Goal: Task Accomplishment & Management: Complete application form

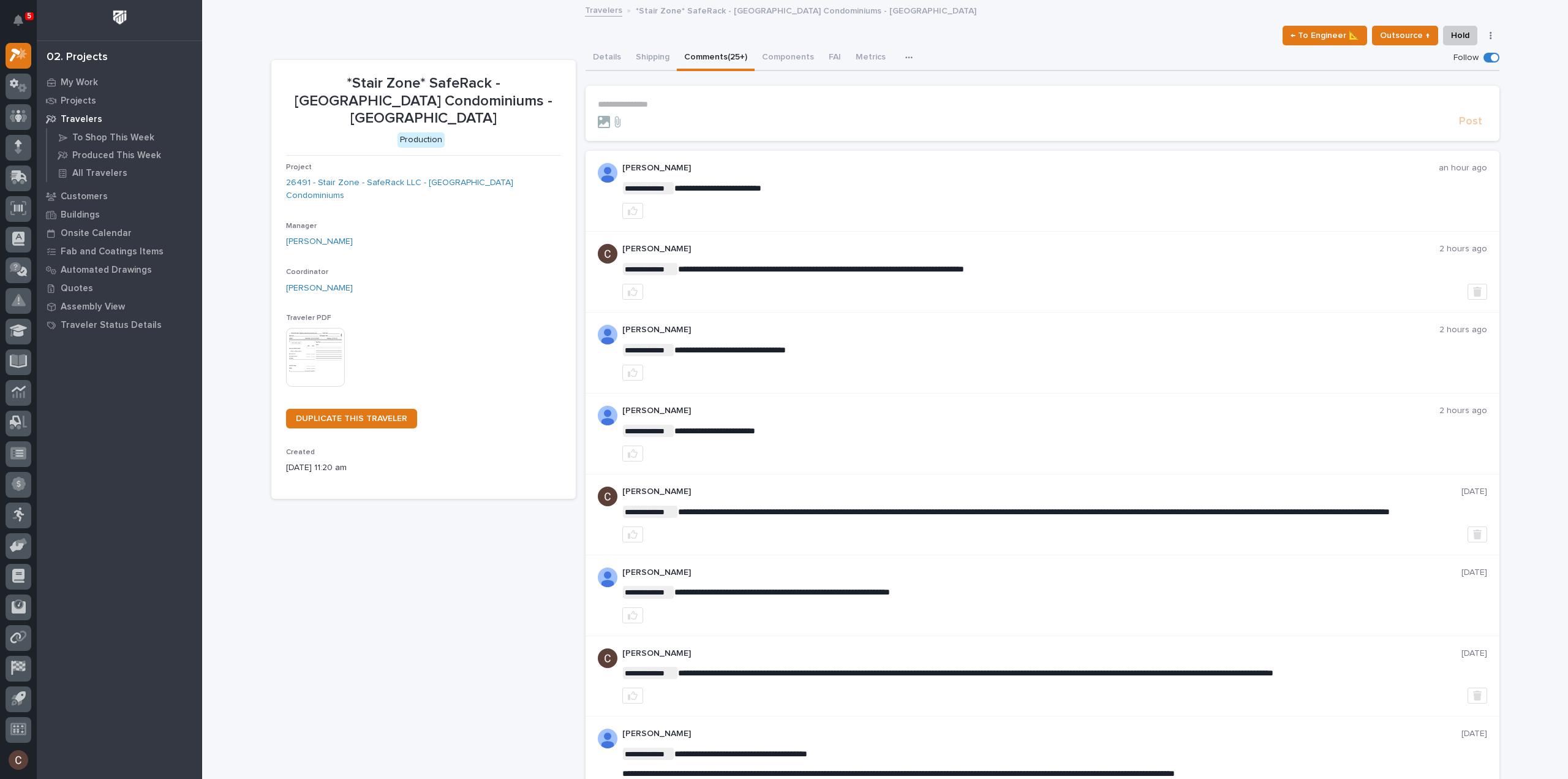
click at [670, 101] on p "**********" at bounding box center [1042, 104] width 889 height 10
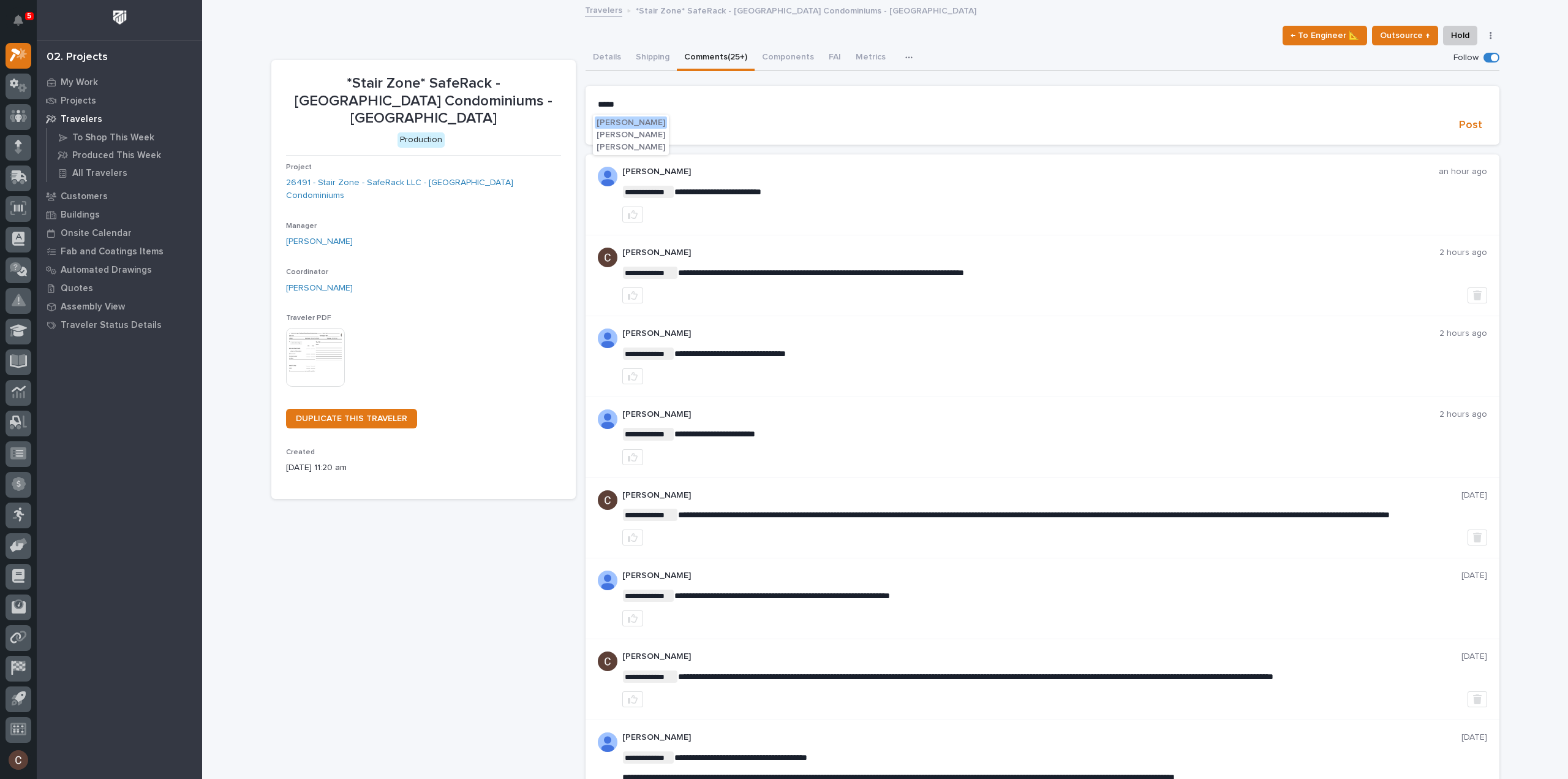
click at [641, 151] on span "[PERSON_NAME]" at bounding box center [631, 147] width 68 height 9
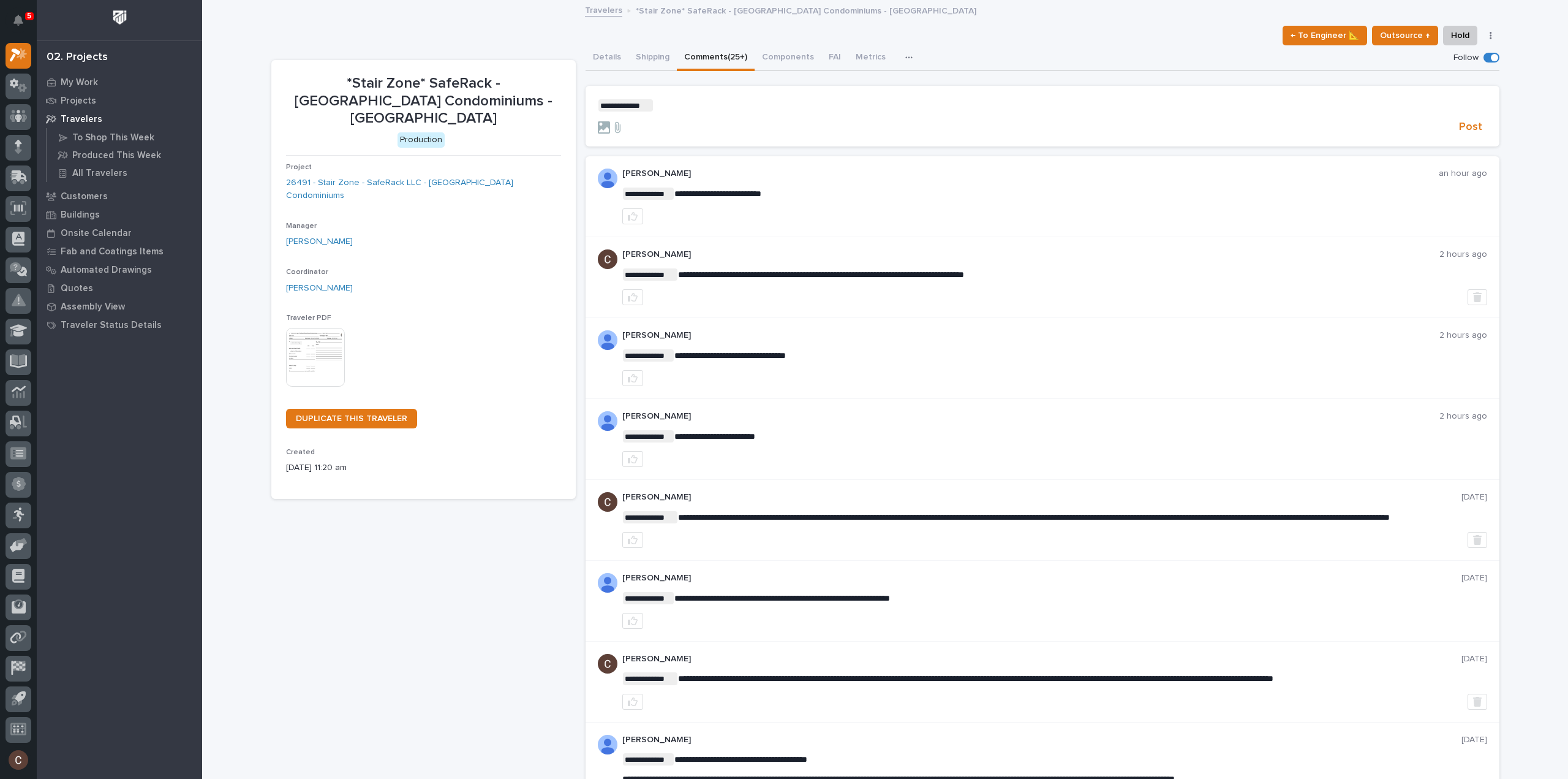
click at [678, 106] on p "**********" at bounding box center [1042, 105] width 889 height 12
click at [1460, 123] on span "Post" at bounding box center [1471, 127] width 23 height 14
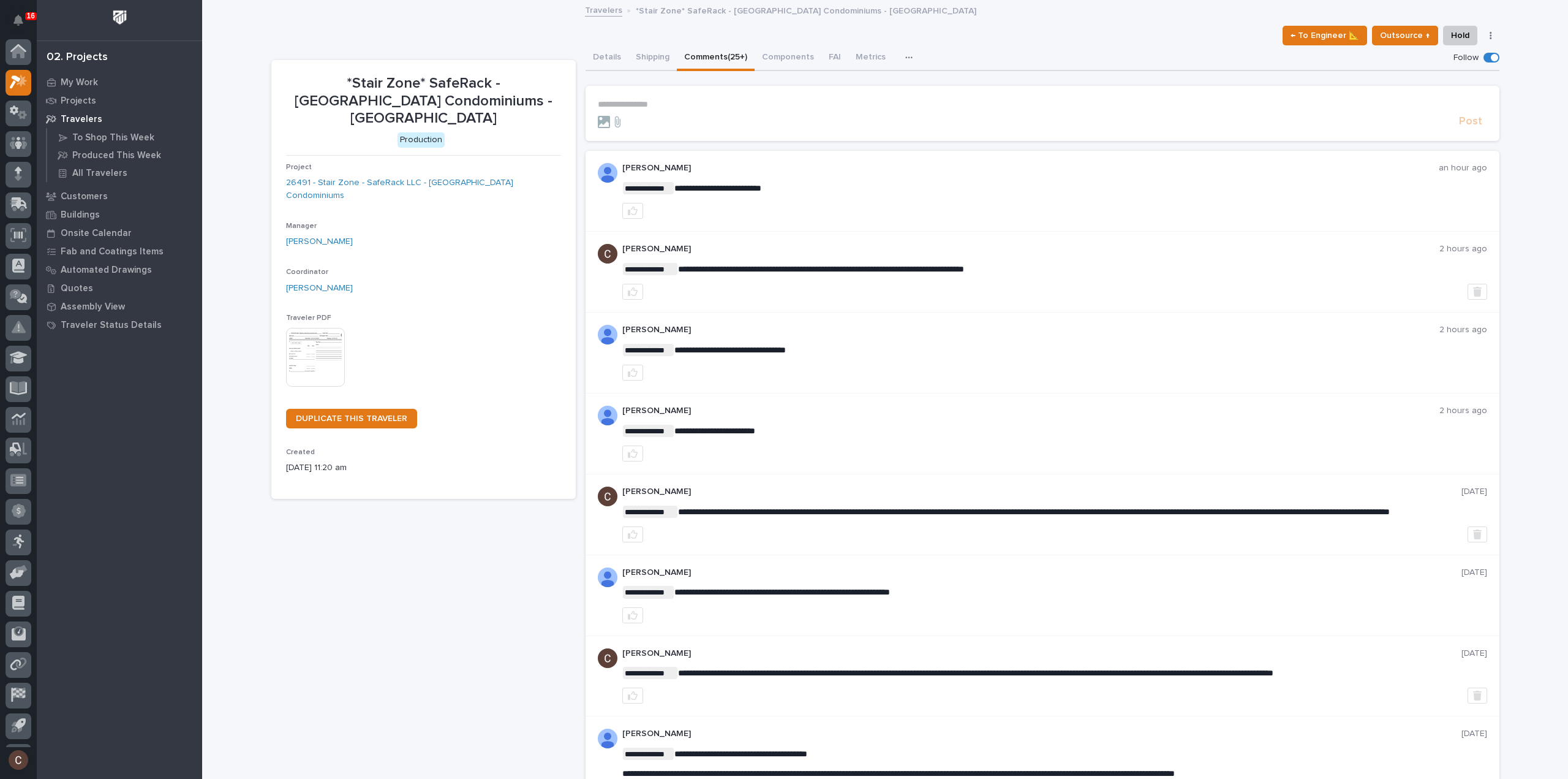
scroll to position [27, 0]
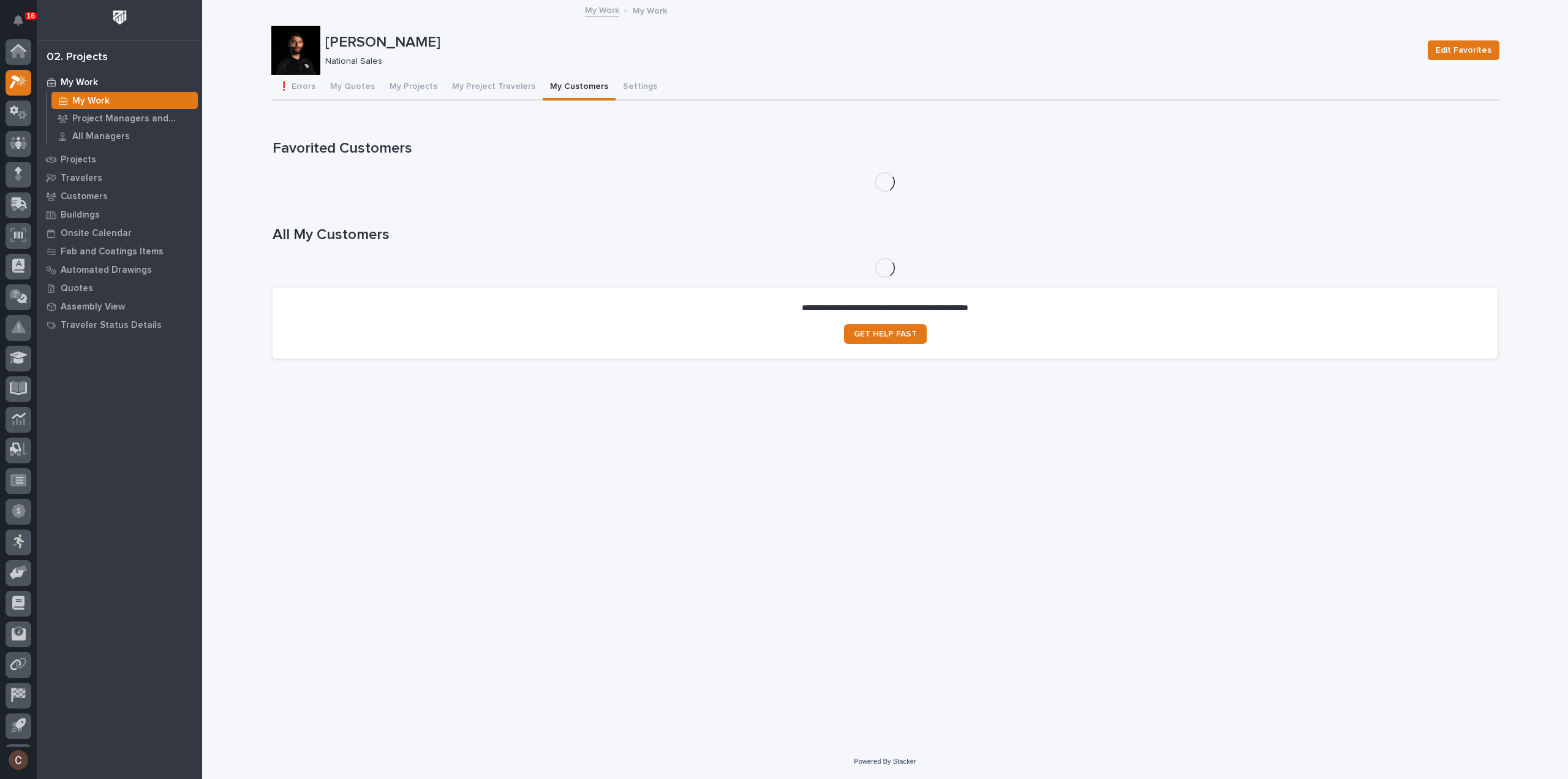
scroll to position [27, 0]
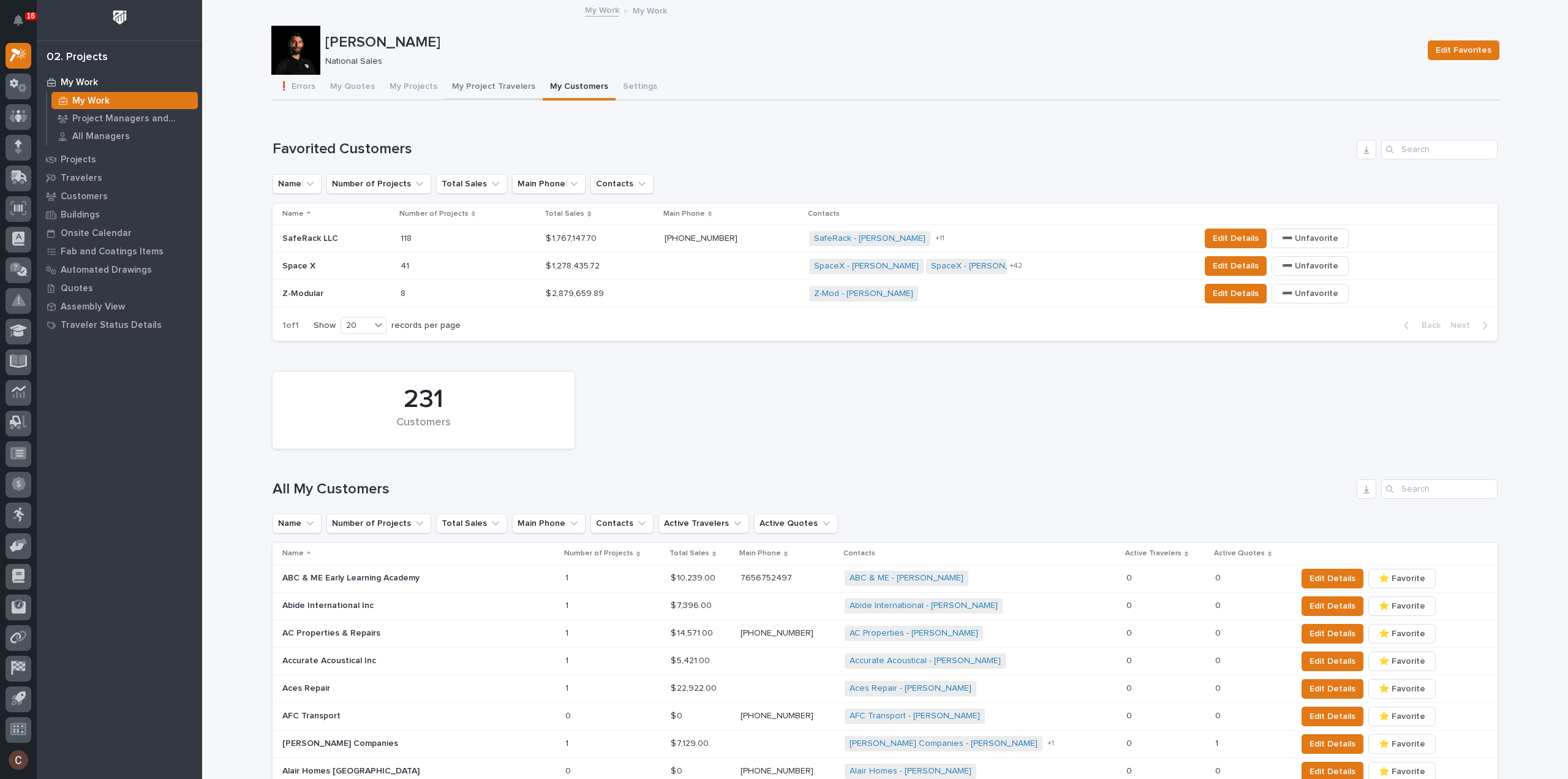
click at [509, 89] on button "My Project Travelers" at bounding box center [493, 87] width 98 height 25
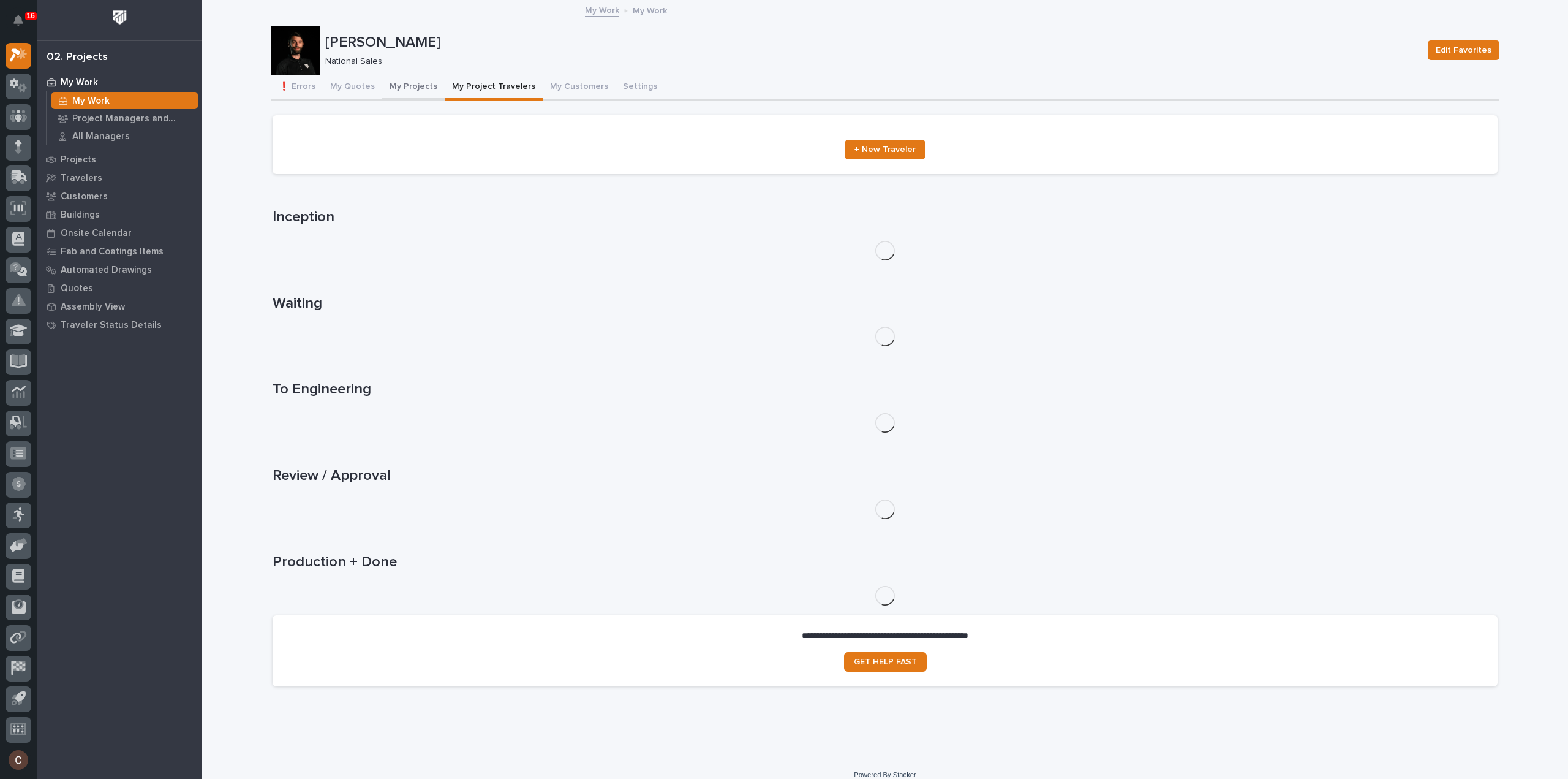
click at [405, 76] on button "My Projects" at bounding box center [413, 87] width 63 height 25
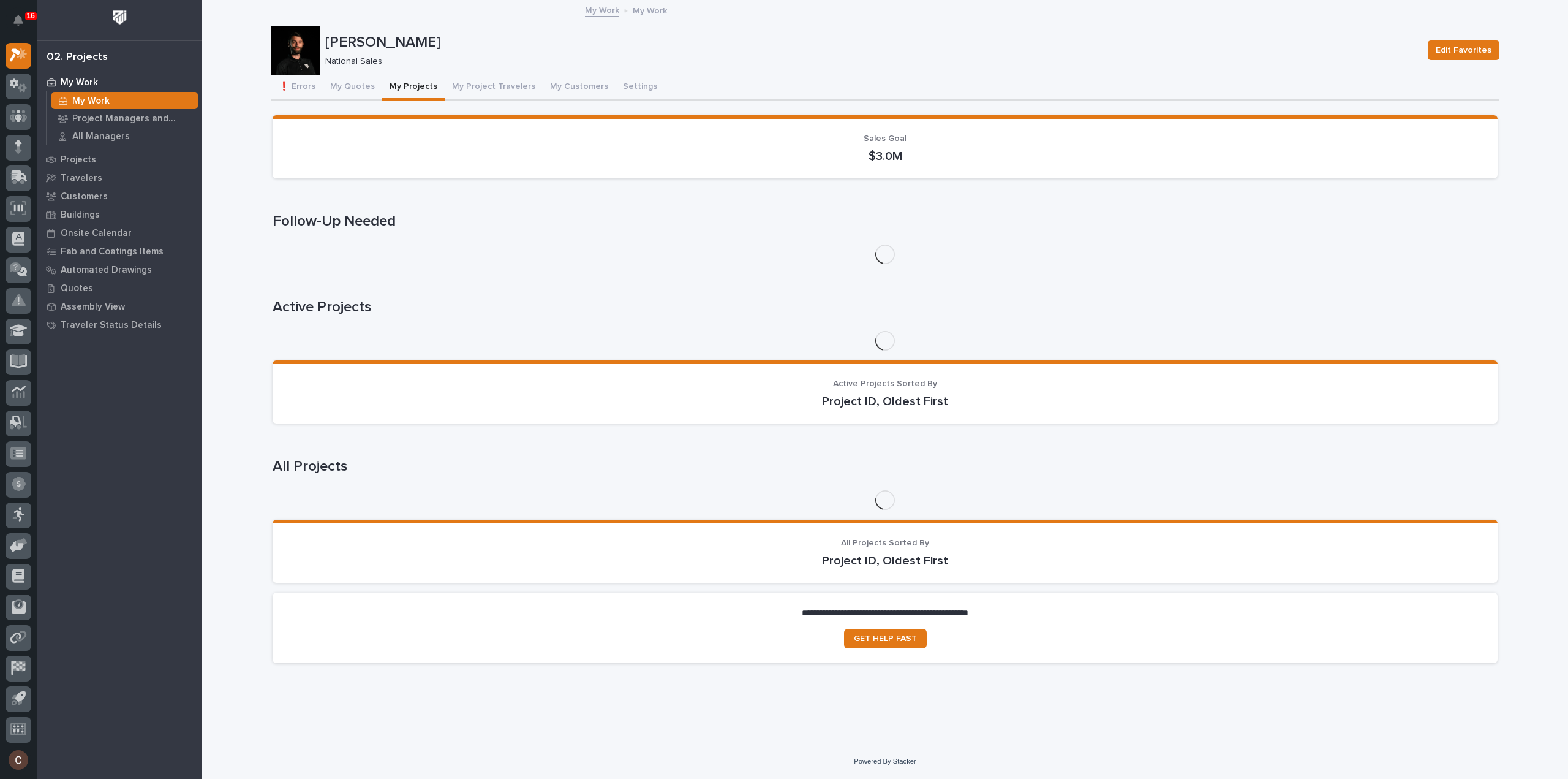
click at [405, 87] on button "My Projects" at bounding box center [413, 87] width 63 height 25
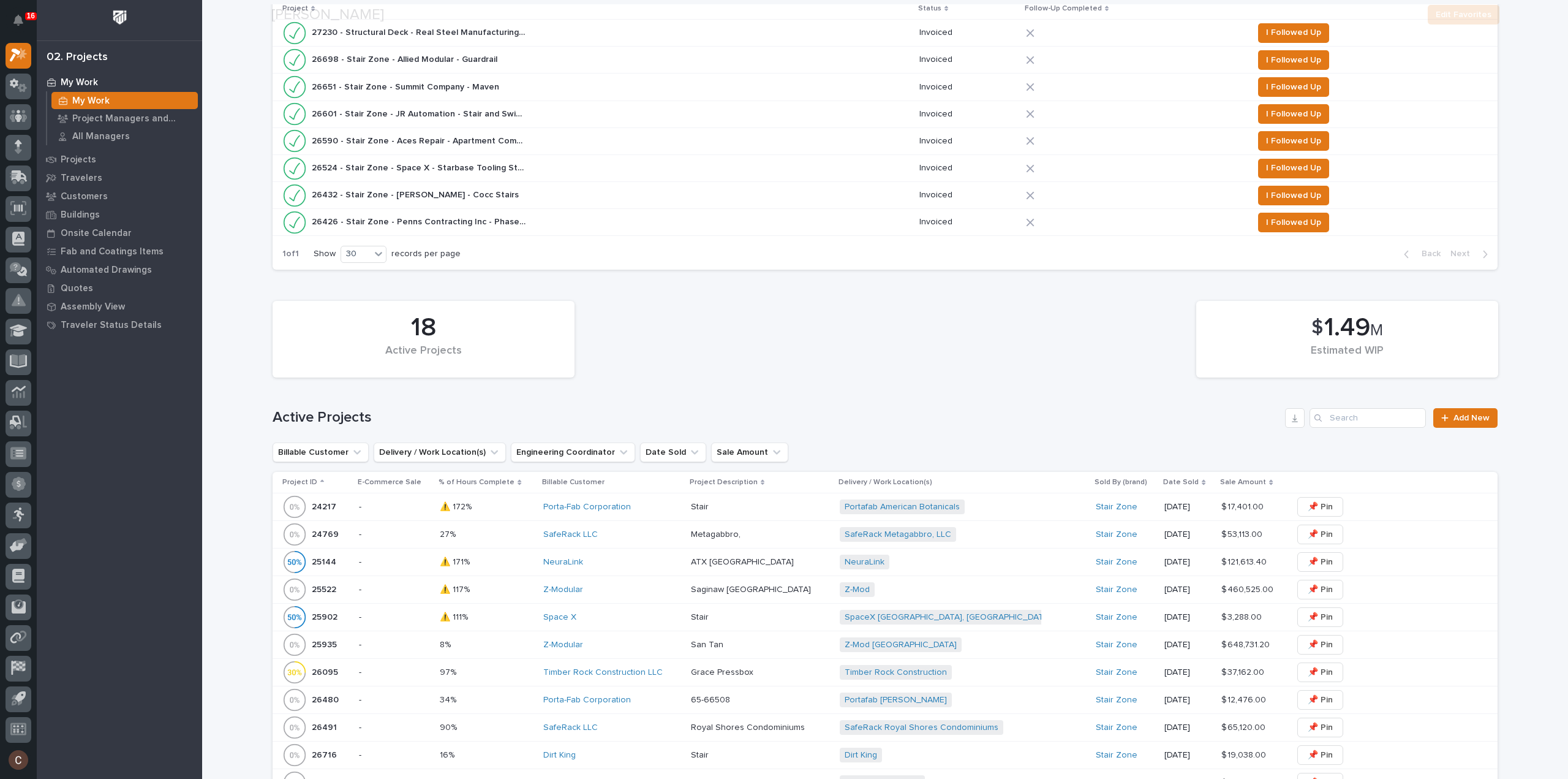
scroll to position [368, 0]
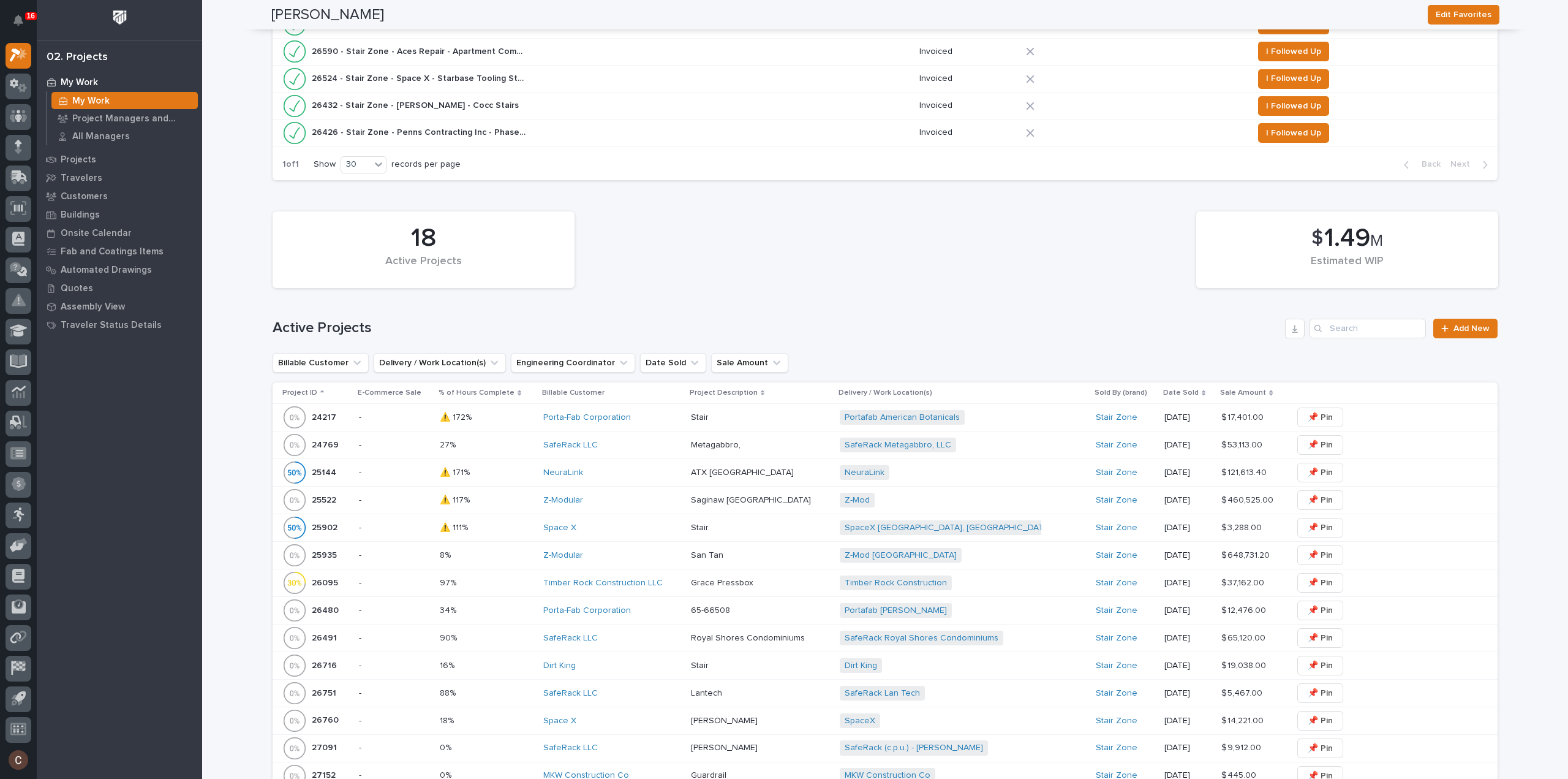
click at [1352, 261] on div "18 Active Projects $ 1.49 M Estimated WIP Active Projects Add New Billable Cust…" at bounding box center [885, 569] width 1225 height 728
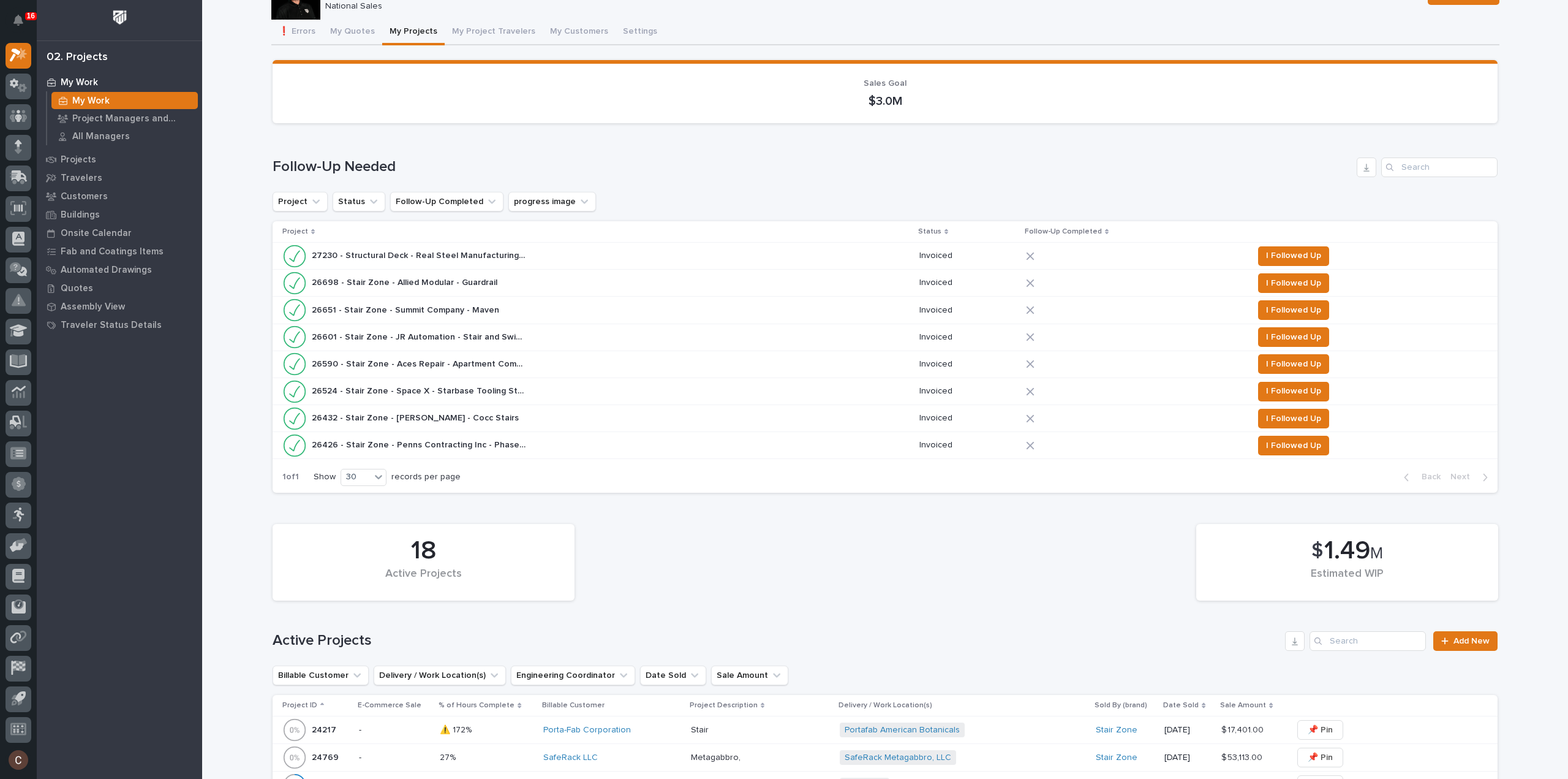
scroll to position [307, 0]
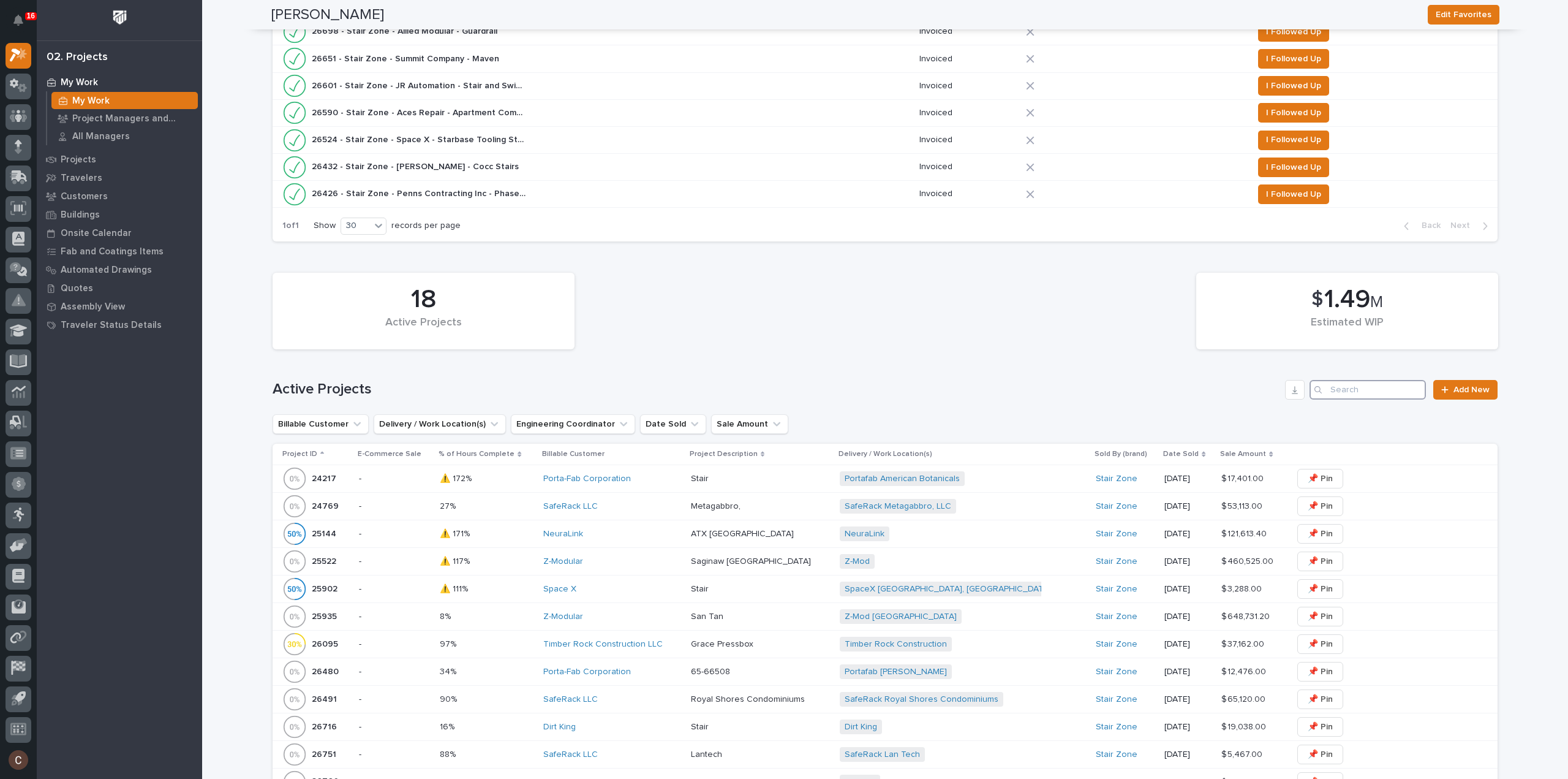
click at [1386, 381] on input "Search" at bounding box center [1367, 390] width 116 height 20
type input "26230"
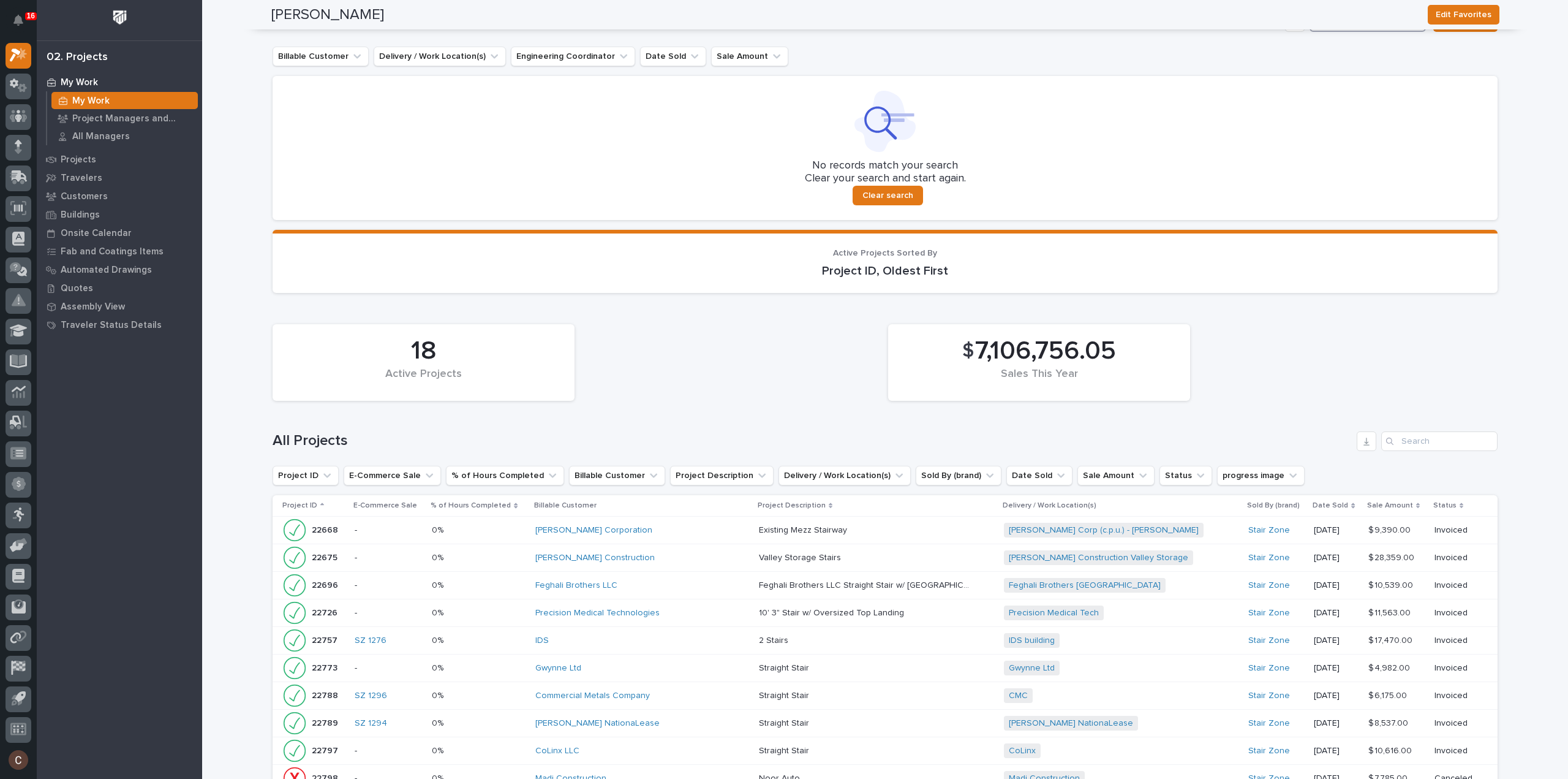
scroll to position [490, 0]
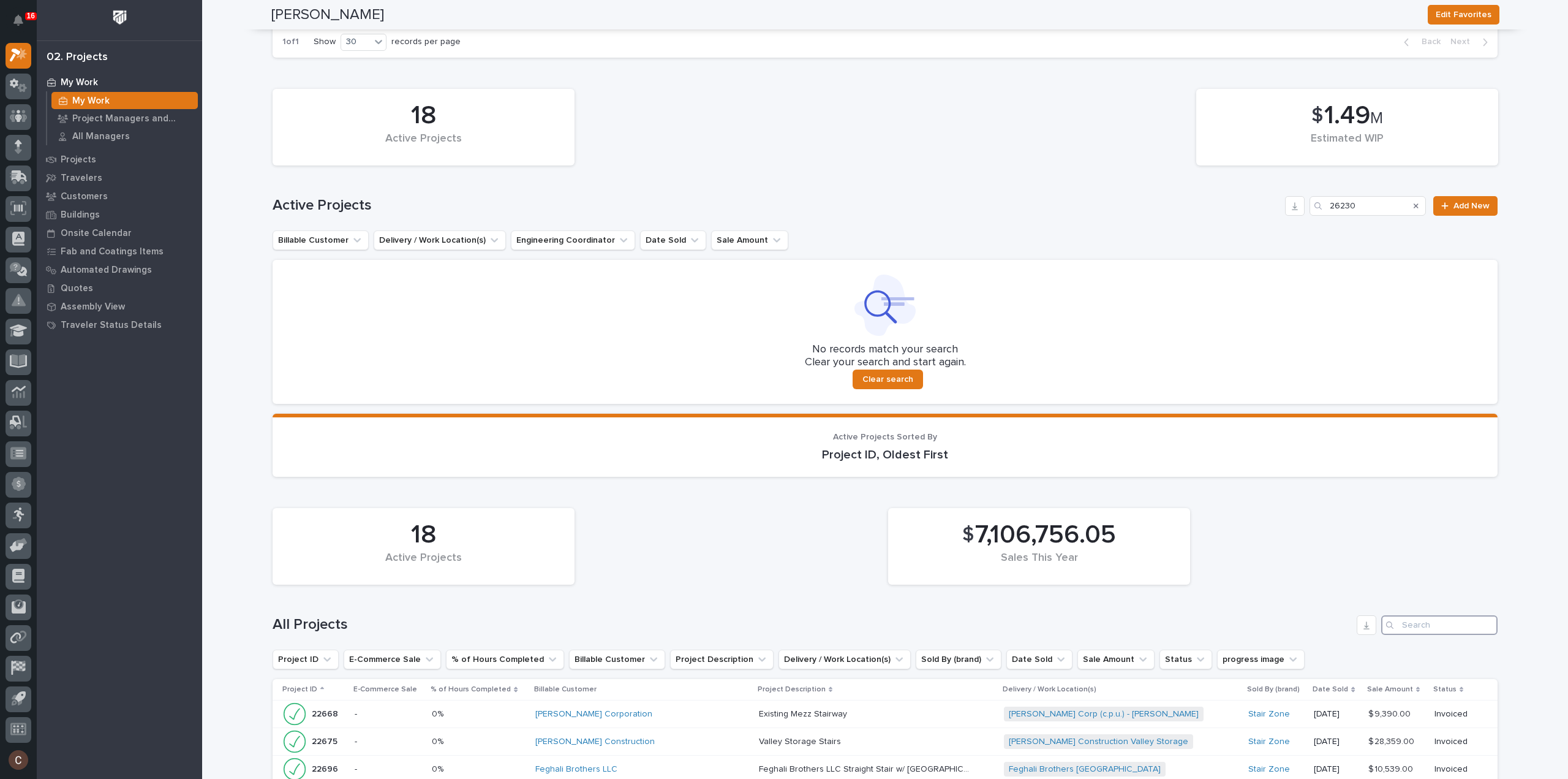
click at [1449, 628] on input "Search" at bounding box center [1439, 625] width 116 height 20
type input "26230"
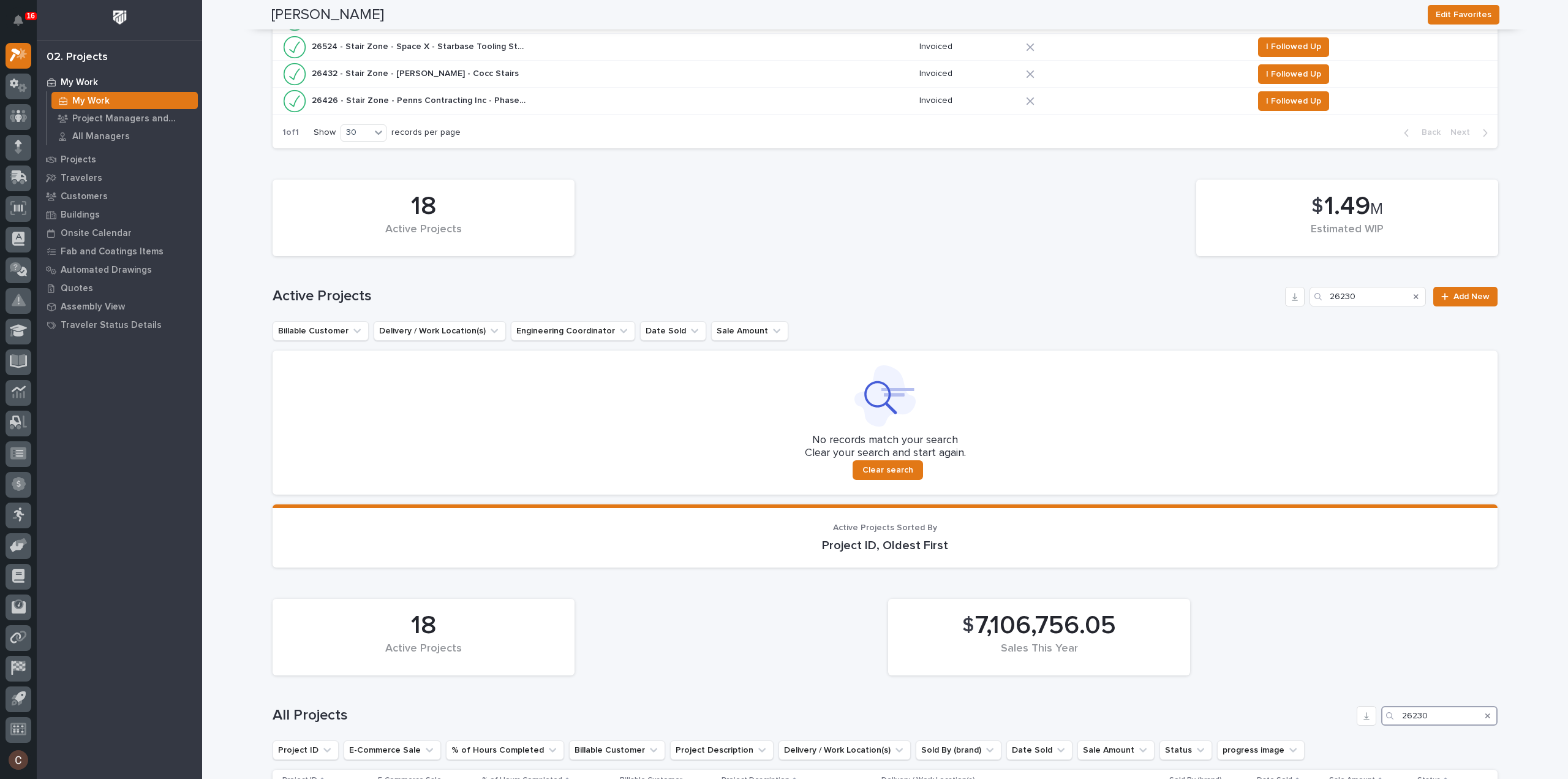
scroll to position [583, 0]
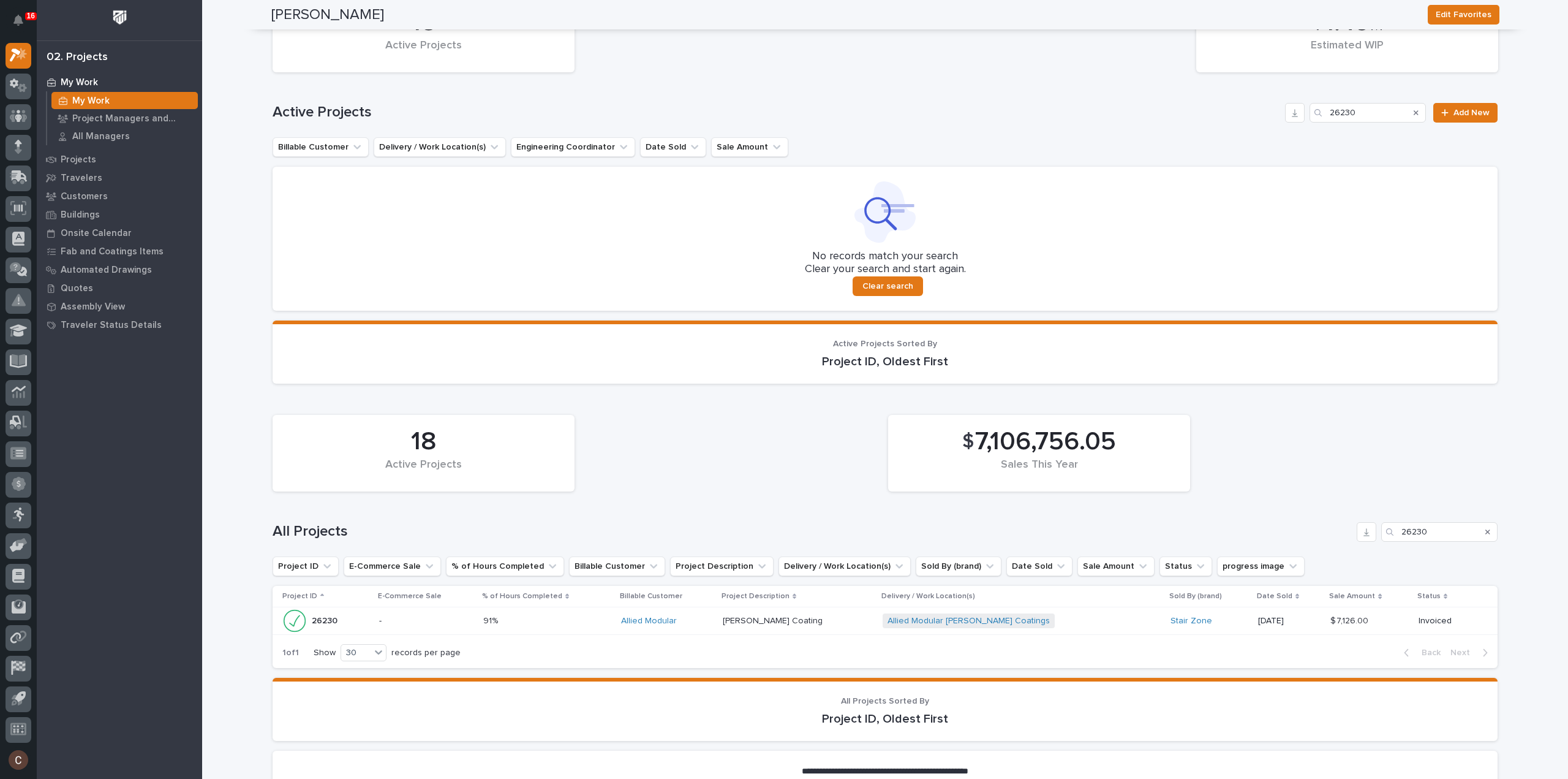
click at [1023, 615] on div "Allied Modular Hentzen Coatings + 0" at bounding box center [990, 620] width 215 height 15
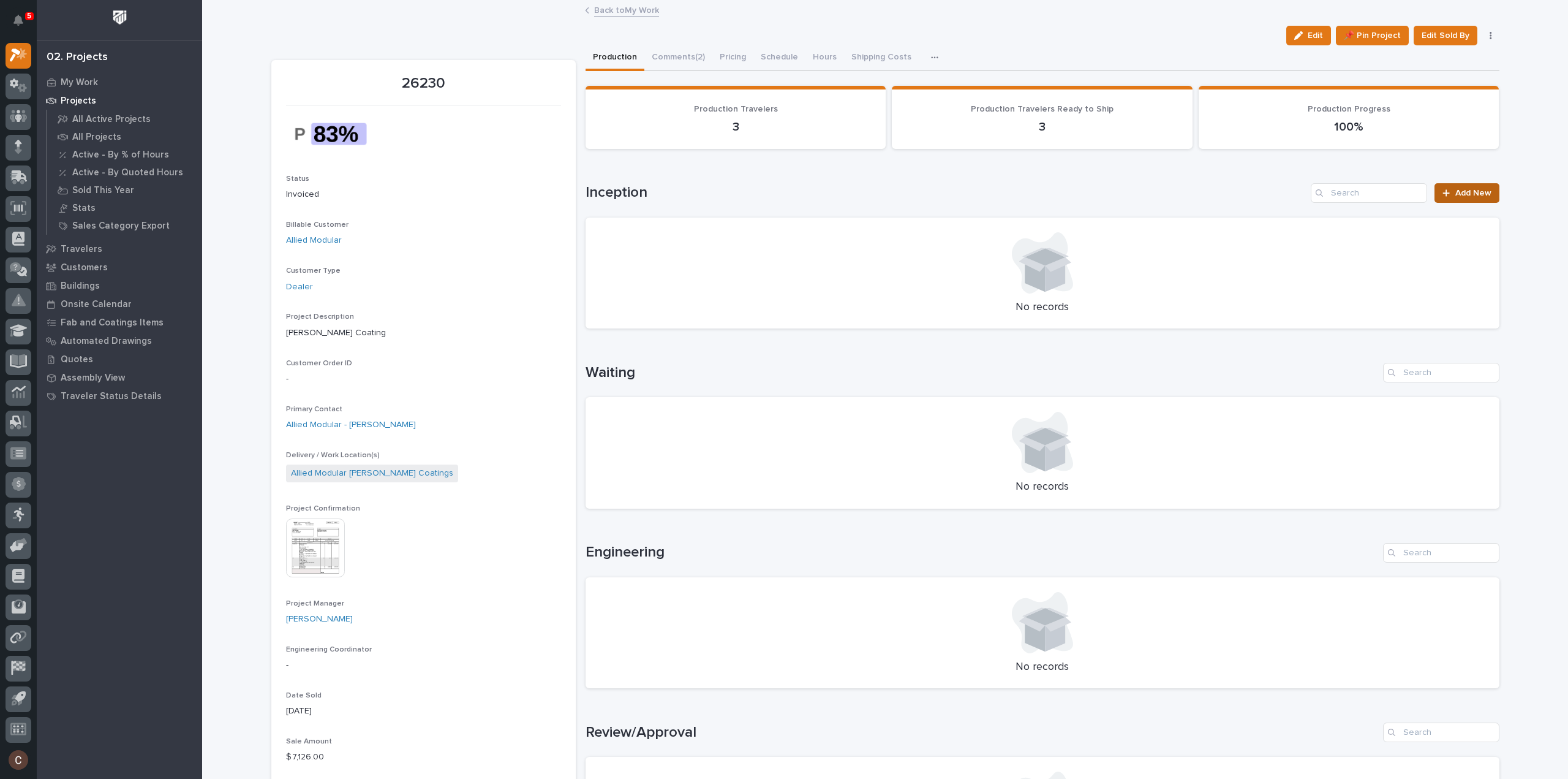
click at [1473, 197] on span "Add New" at bounding box center [1473, 193] width 36 height 9
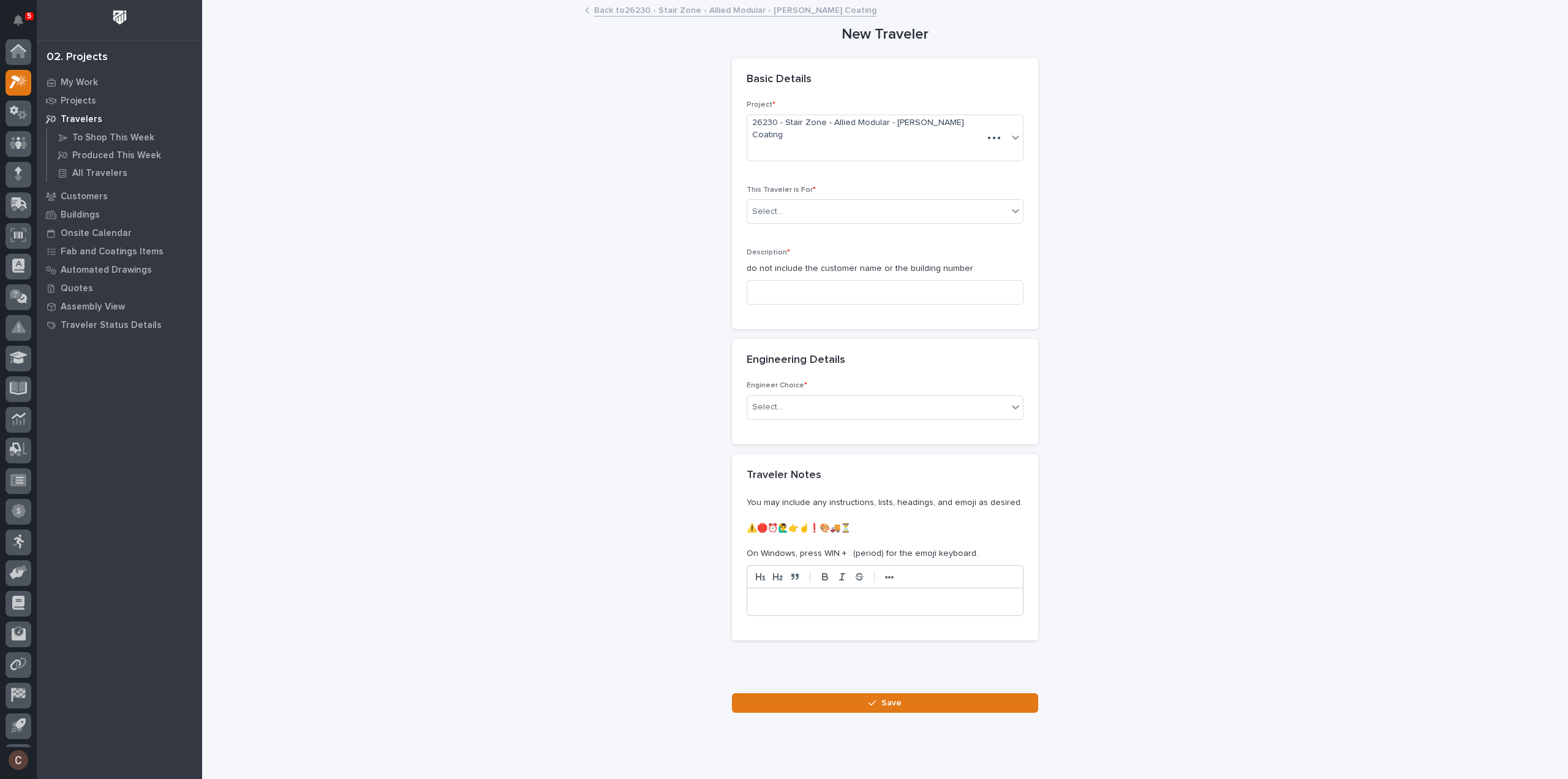
scroll to position [27, 0]
click at [805, 202] on div "Select..." at bounding box center [877, 212] width 260 height 20
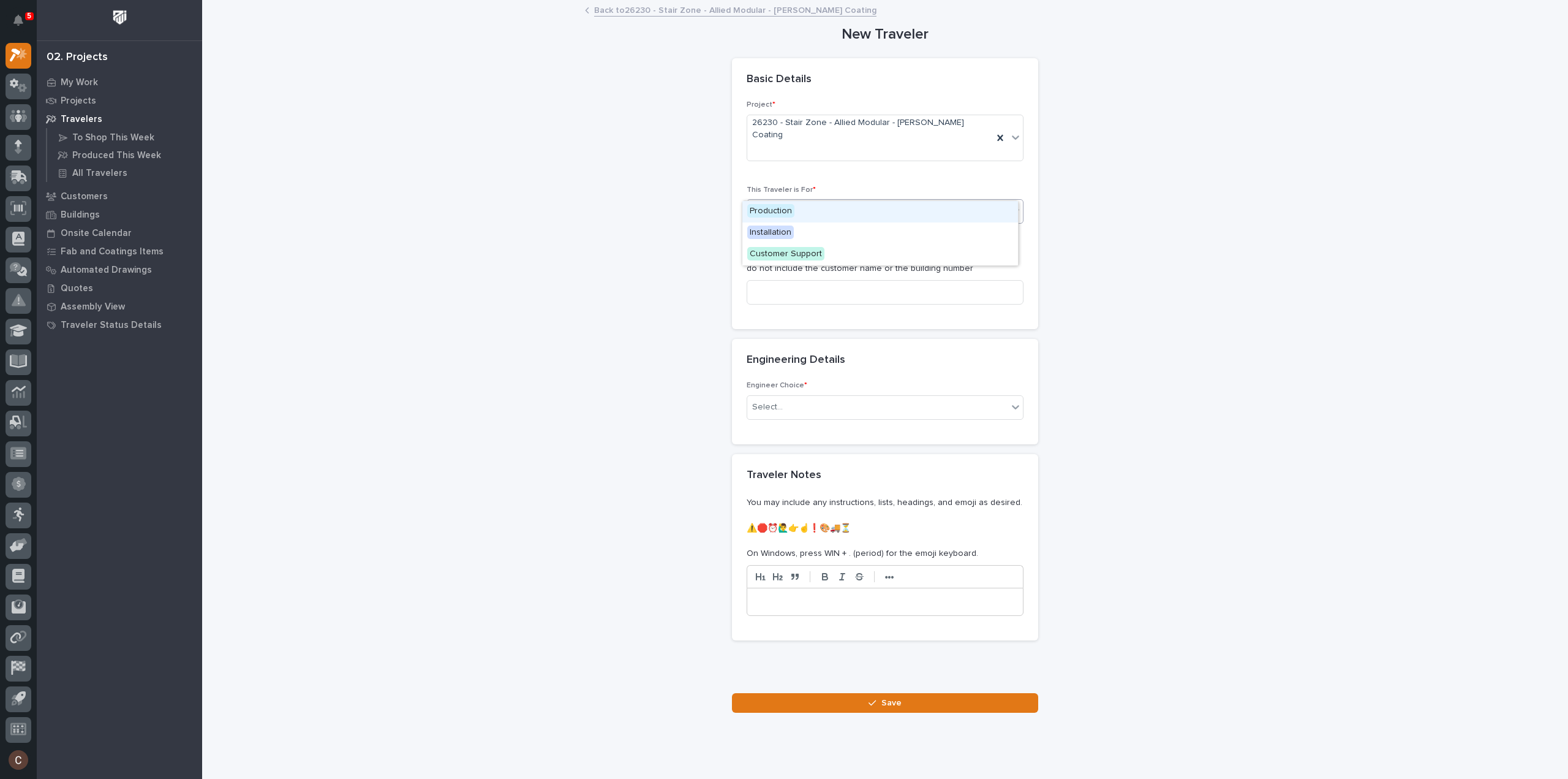
click at [794, 211] on div "Production" at bounding box center [880, 211] width 276 height 21
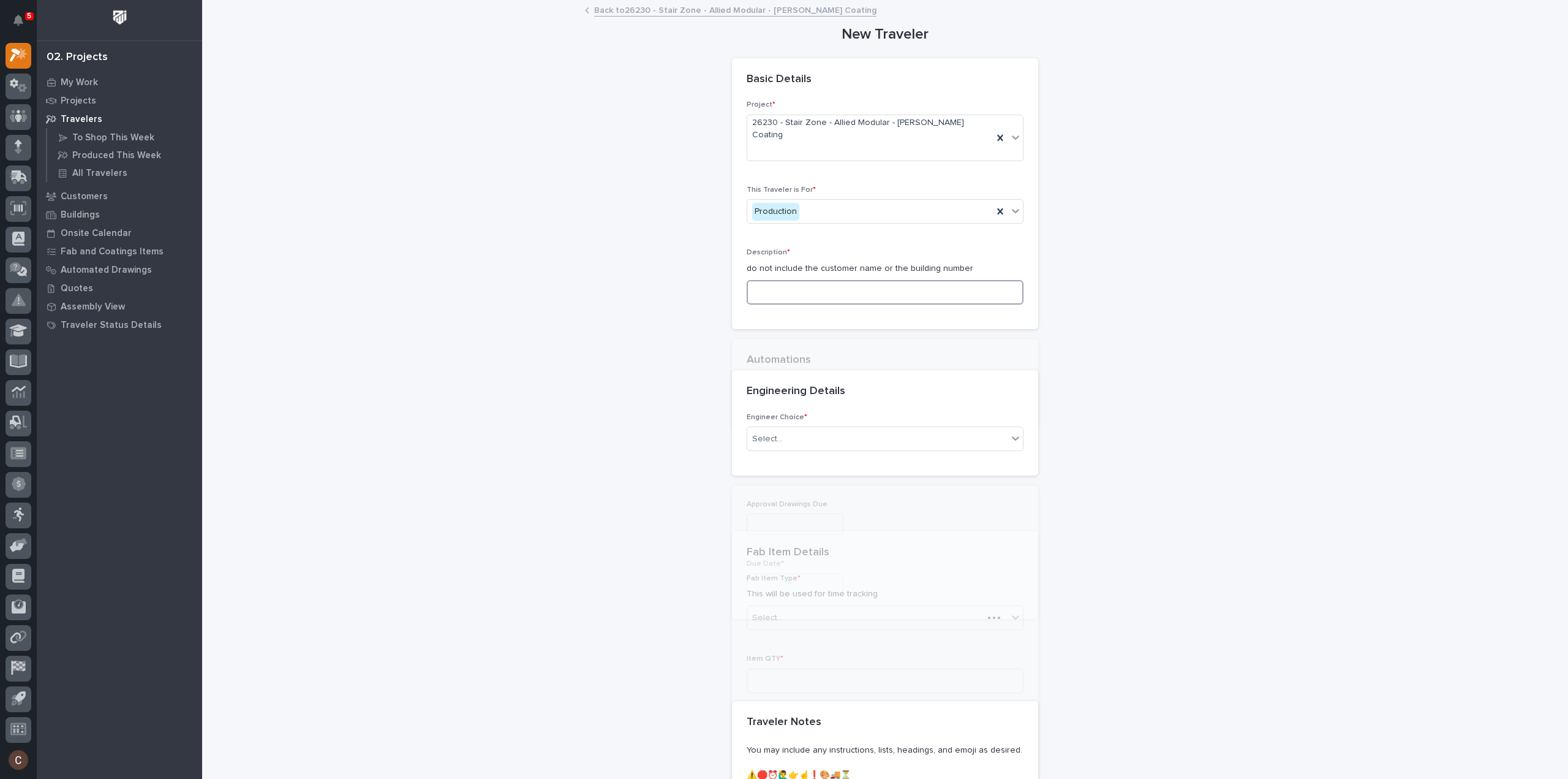
click at [834, 280] on input at bounding box center [885, 293] width 276 height 25
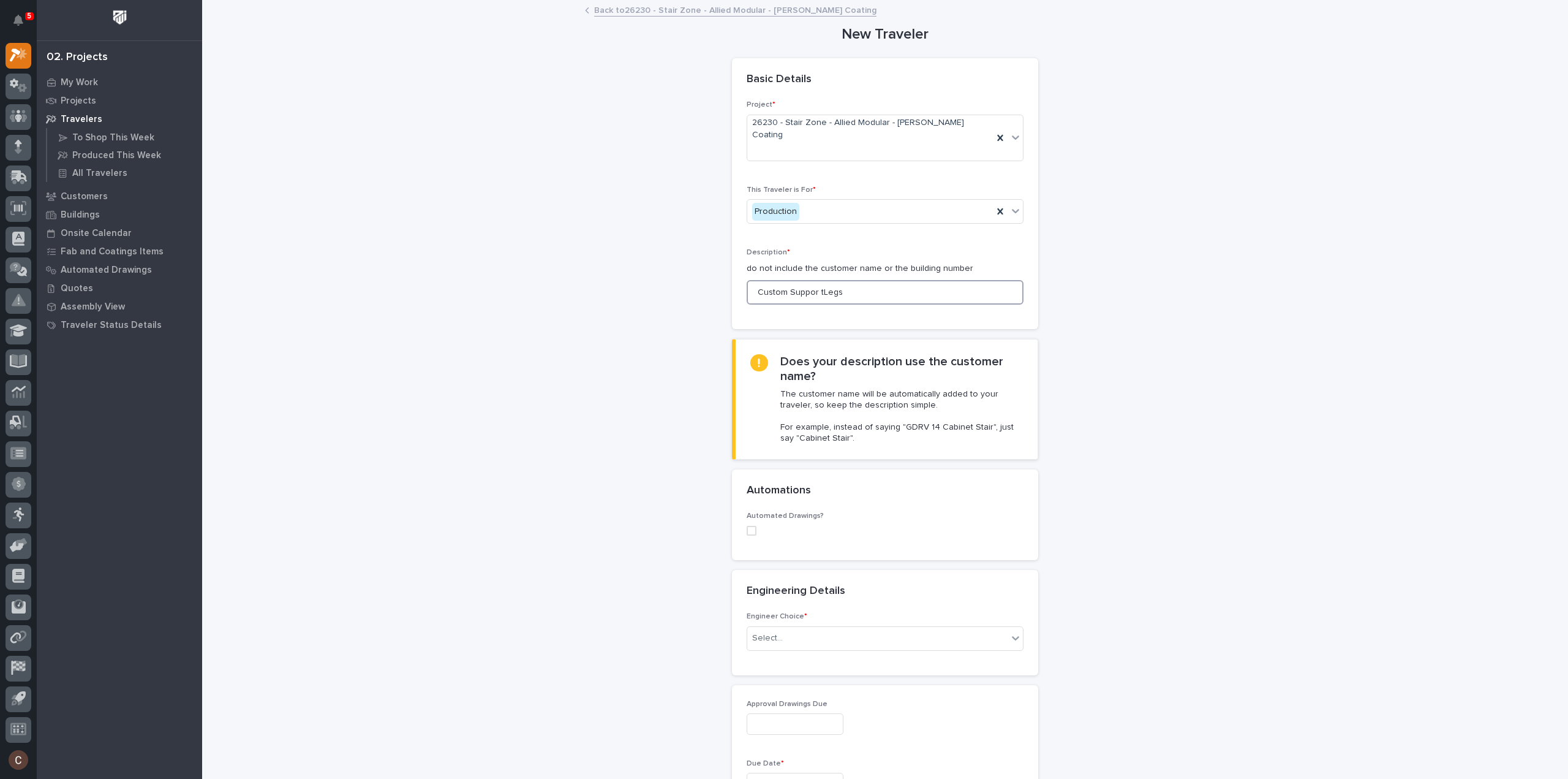
click at [819, 280] on input "Custom Suppor tLegs" at bounding box center [885, 293] width 276 height 25
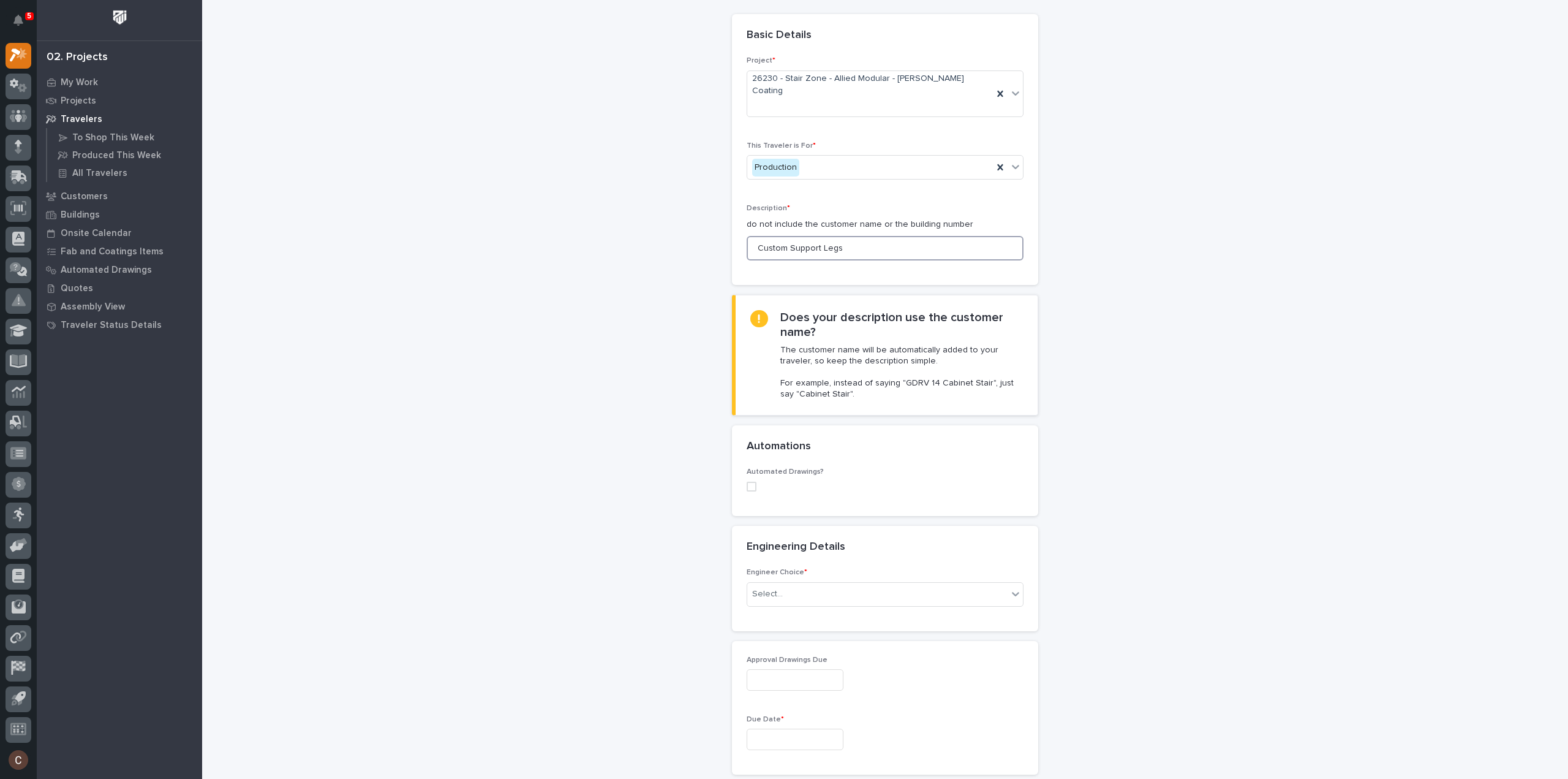
scroll to position [61, 0]
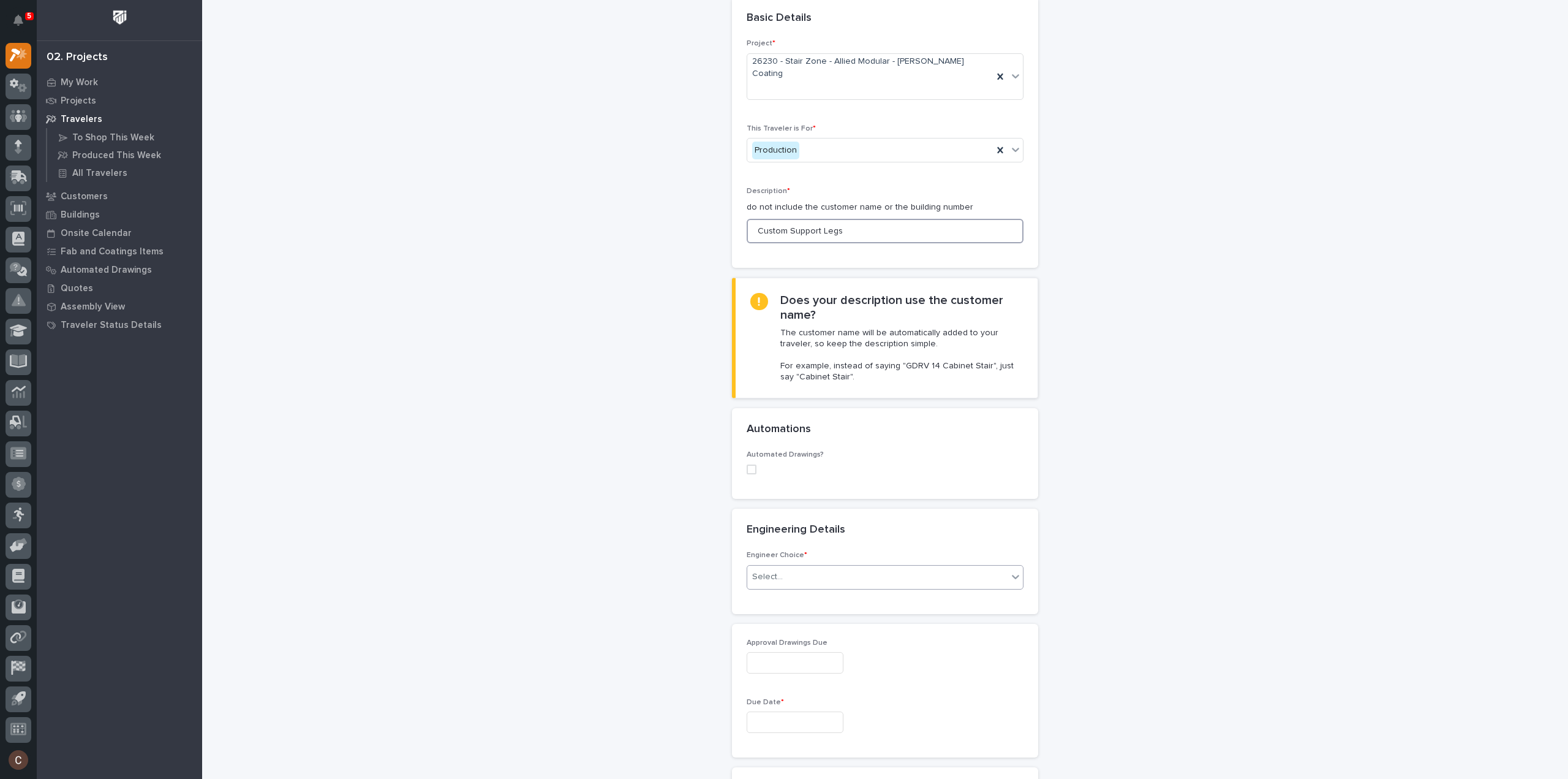
type input "Custom Support Legs"
click at [806, 567] on div "Select..." at bounding box center [877, 577] width 260 height 20
drag, startPoint x: 819, startPoint y: 601, endPoint x: 826, endPoint y: 595, distance: 9.2
click at [819, 601] on div "I want my coordinator to choose an engineer" at bounding box center [880, 597] width 276 height 21
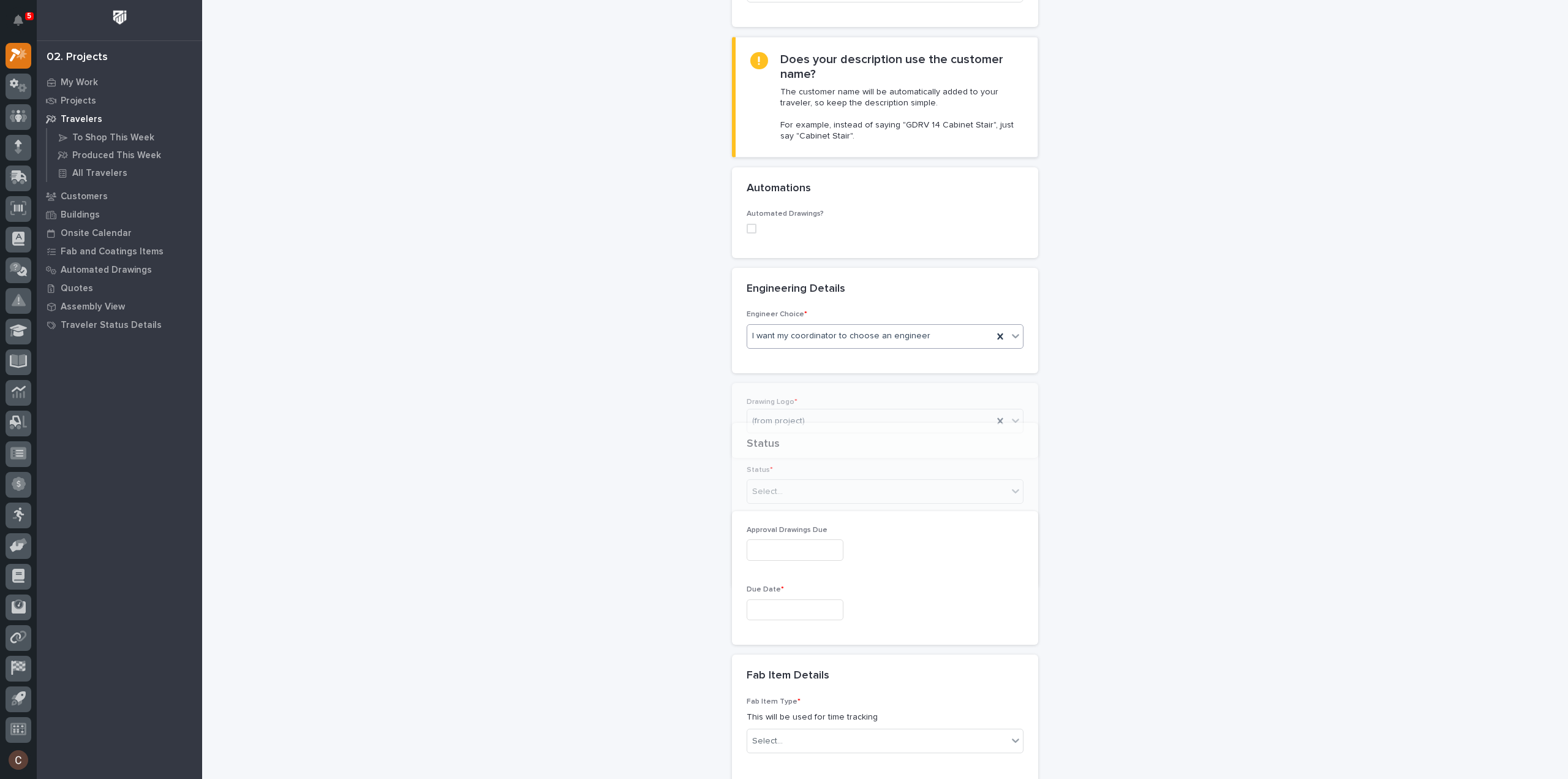
scroll to position [312, 0]
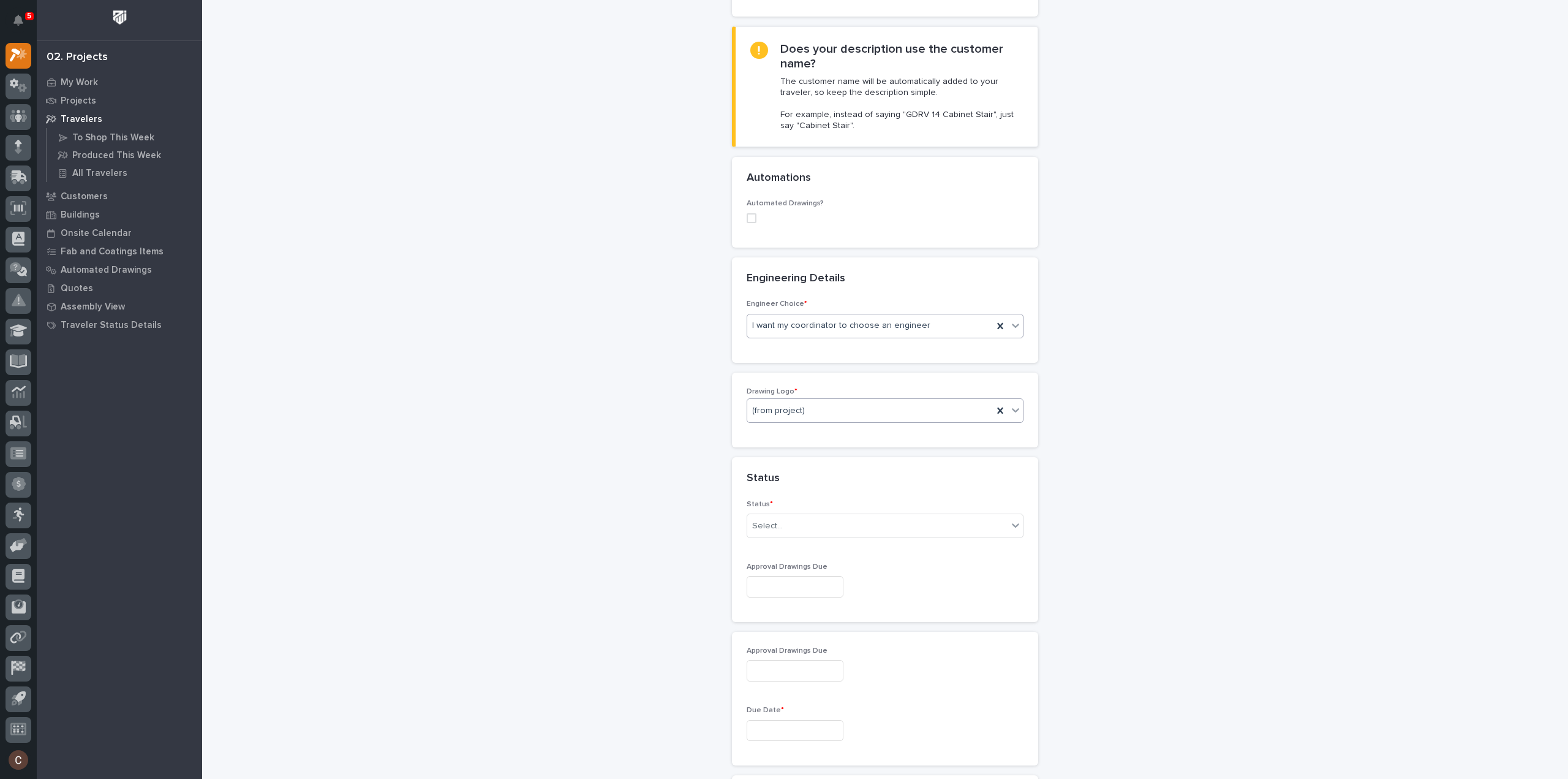
click at [787, 400] on div "(from project)" at bounding box center [869, 411] width 245 height 20
click at [778, 486] on div "Stair Zone" at bounding box center [880, 485] width 276 height 21
click at [824, 516] on div "Select..." at bounding box center [877, 526] width 260 height 20
click at [816, 528] on div "Sold (no traveler printed)" at bounding box center [880, 523] width 276 height 21
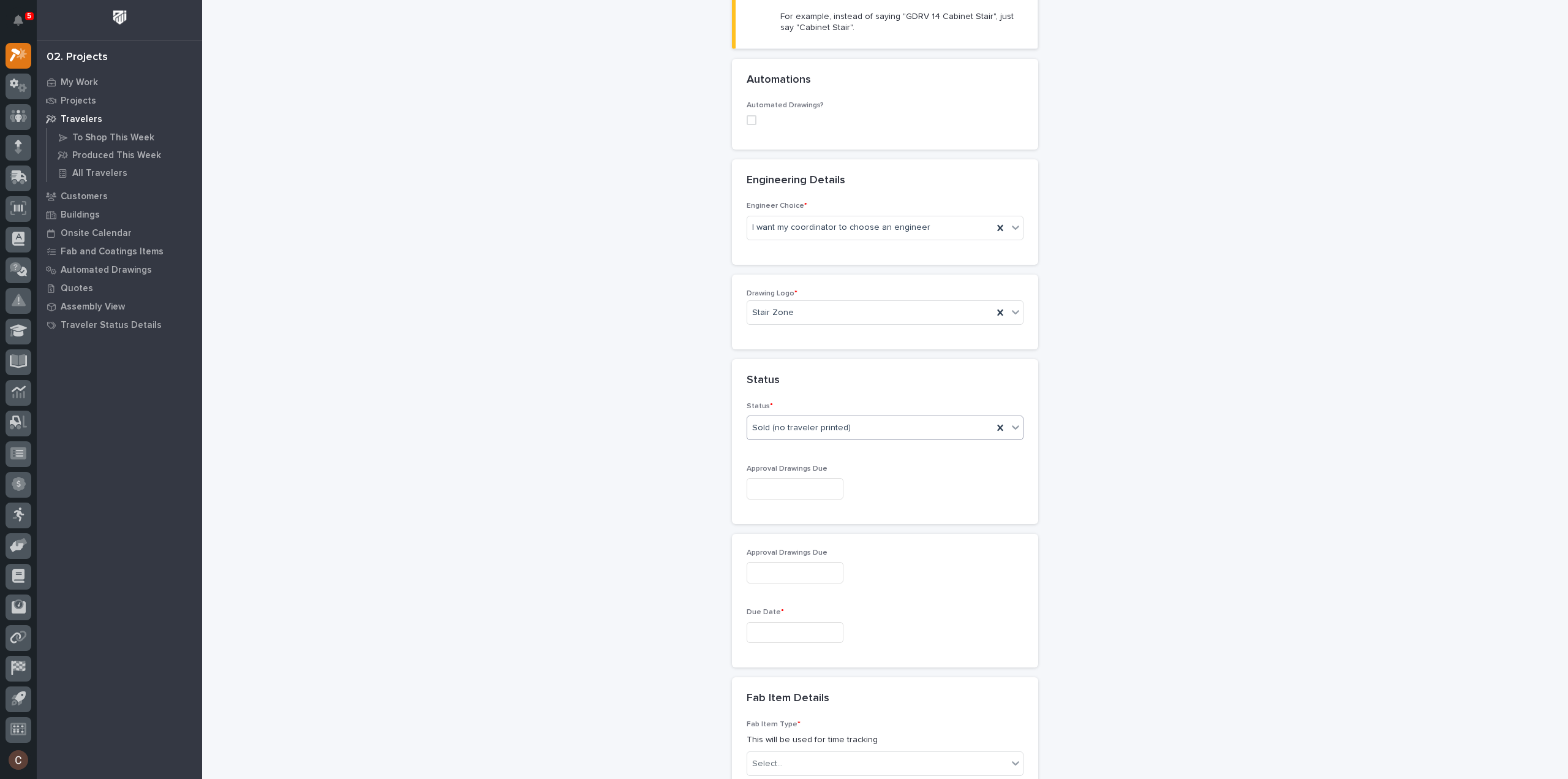
scroll to position [558, 0]
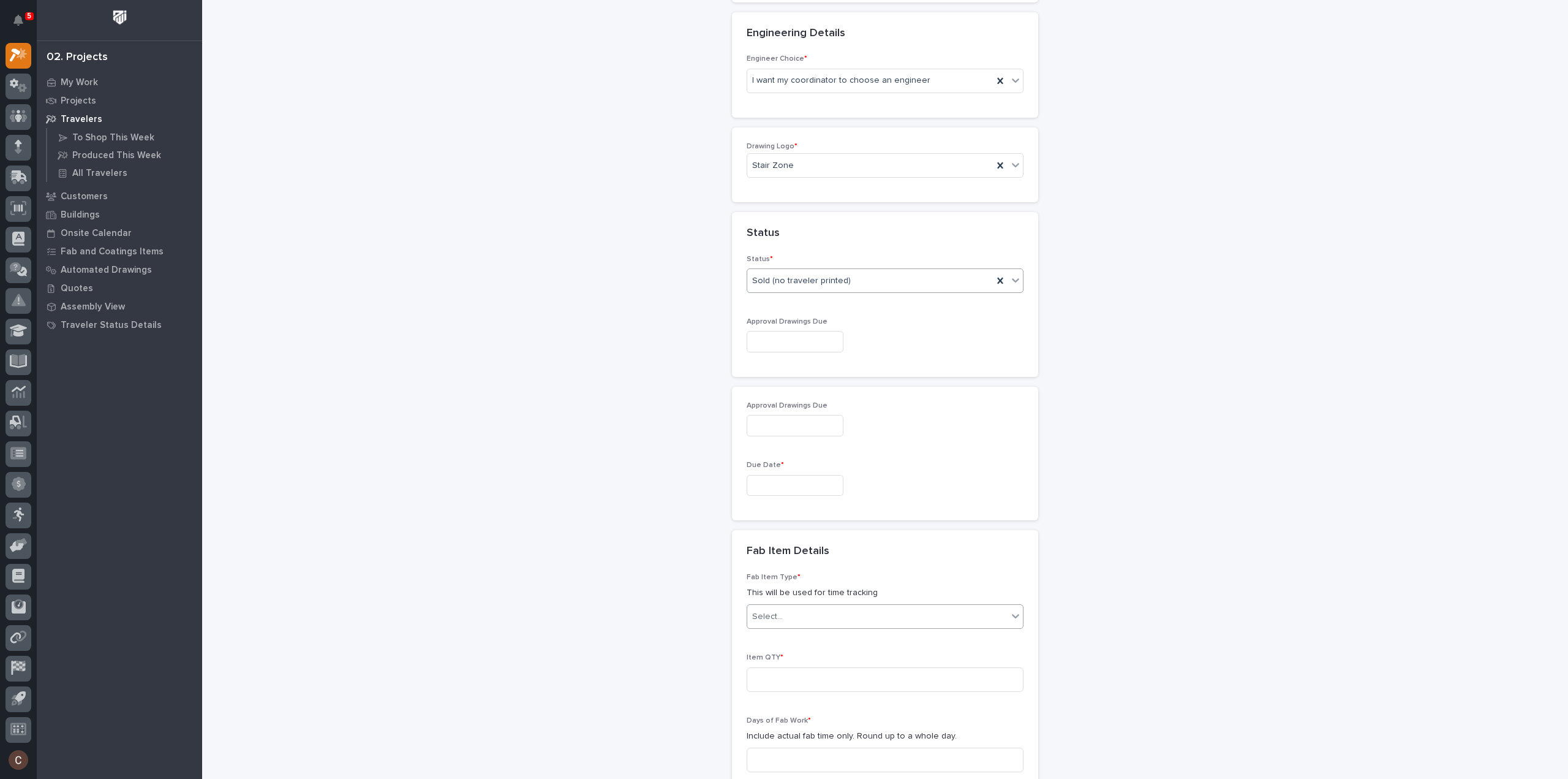
click at [844, 606] on div "Select..." at bounding box center [877, 617] width 260 height 20
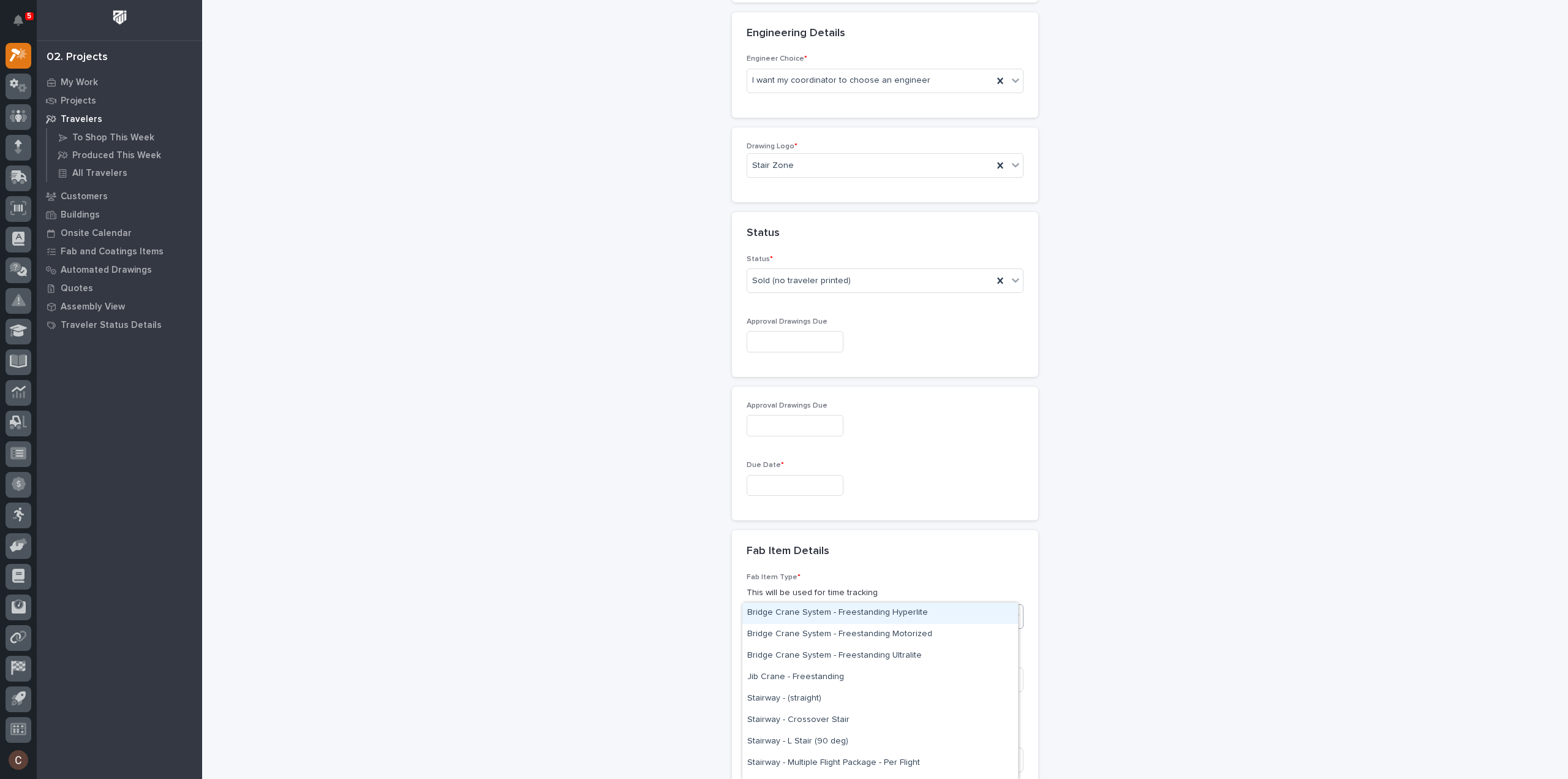
type input "****"
click at [833, 609] on div "Stairway - (straight)" at bounding box center [880, 612] width 276 height 21
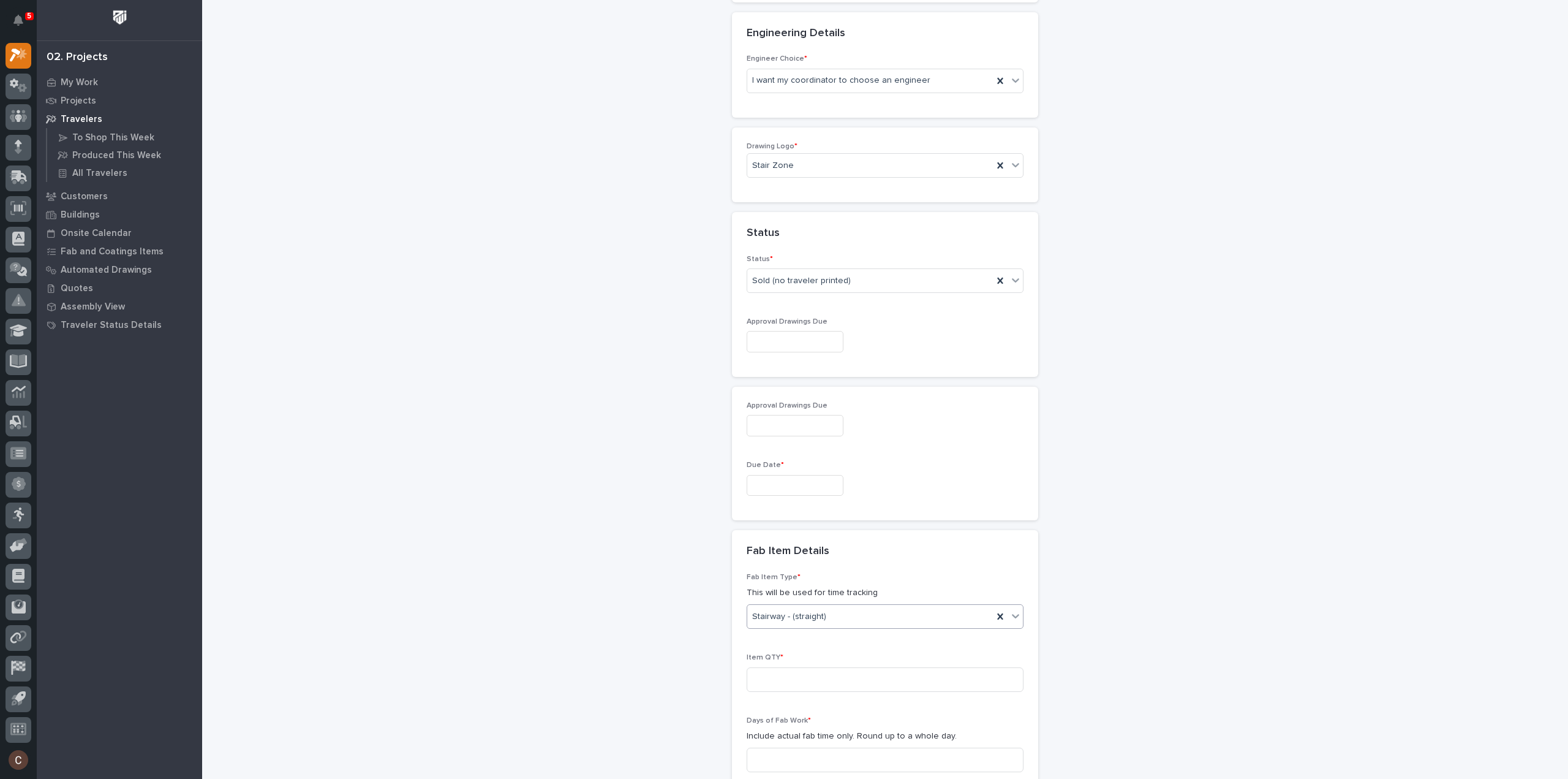
click at [837, 606] on div "Stairway - (straight)" at bounding box center [869, 617] width 245 height 20
click at [829, 725] on div "Stairway - Stair Components" at bounding box center [880, 720] width 276 height 21
click at [818, 668] on input at bounding box center [885, 680] width 276 height 25
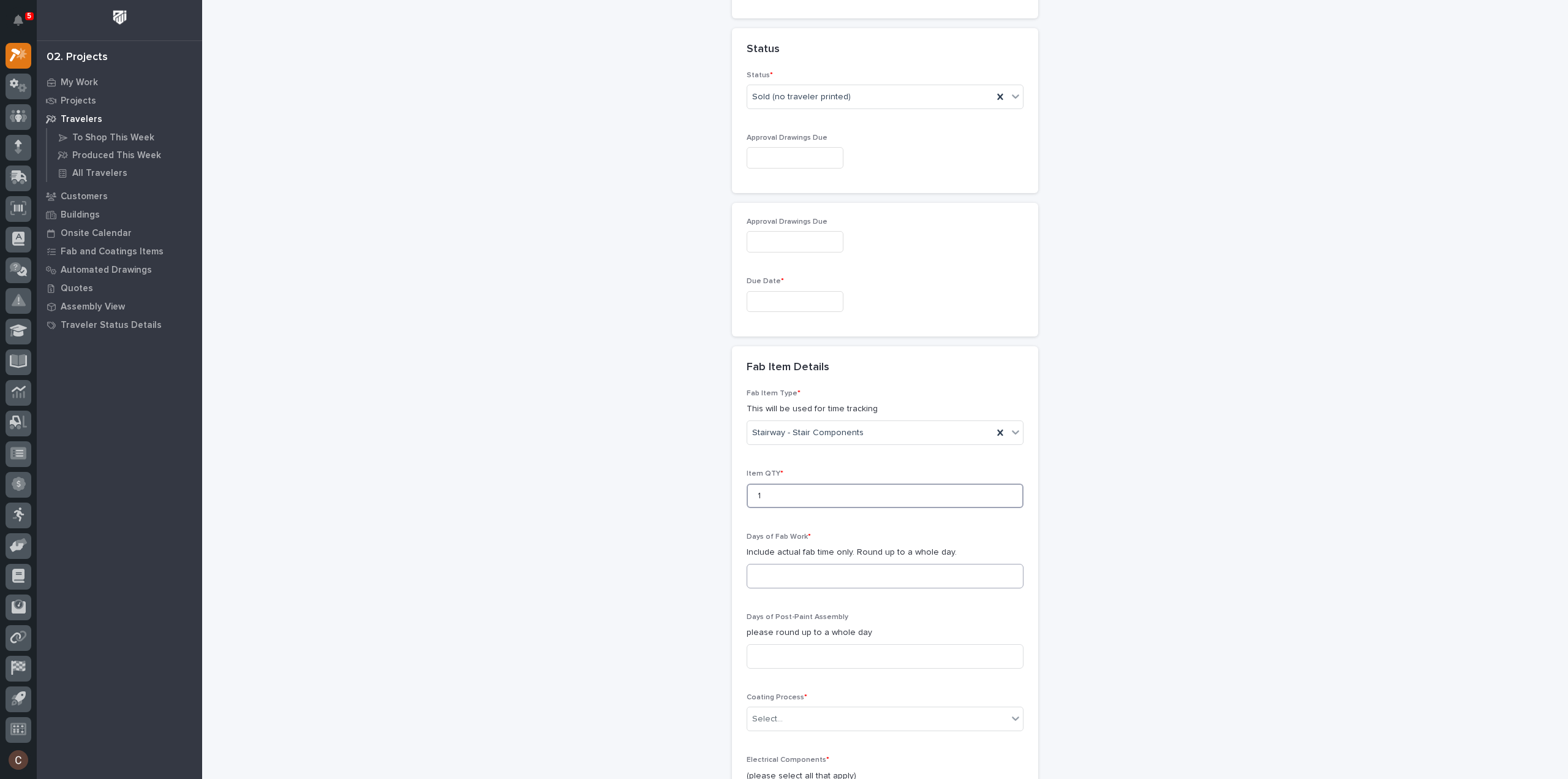
type input "1"
click at [803, 564] on input at bounding box center [885, 576] width 276 height 25
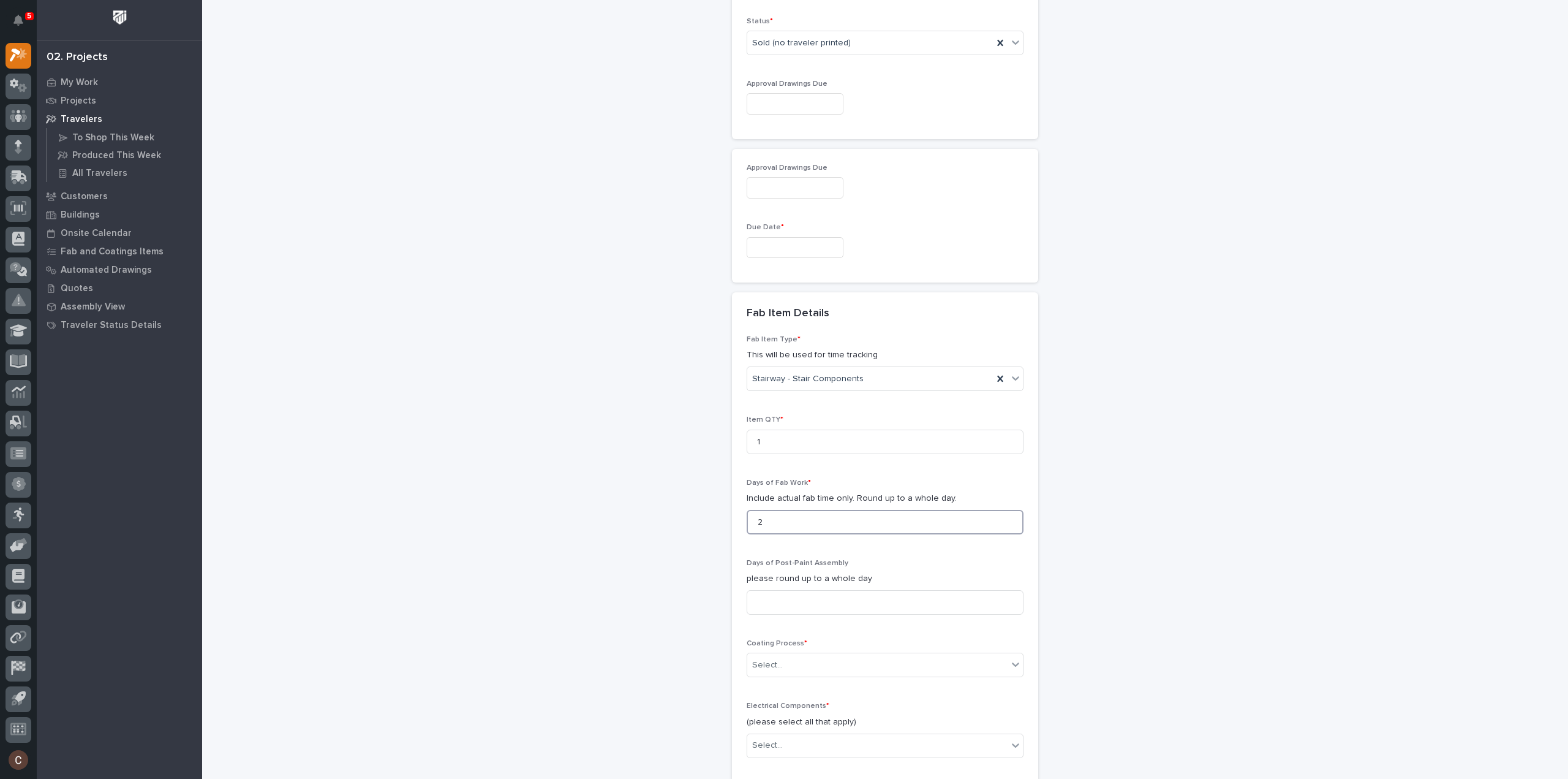
scroll to position [864, 0]
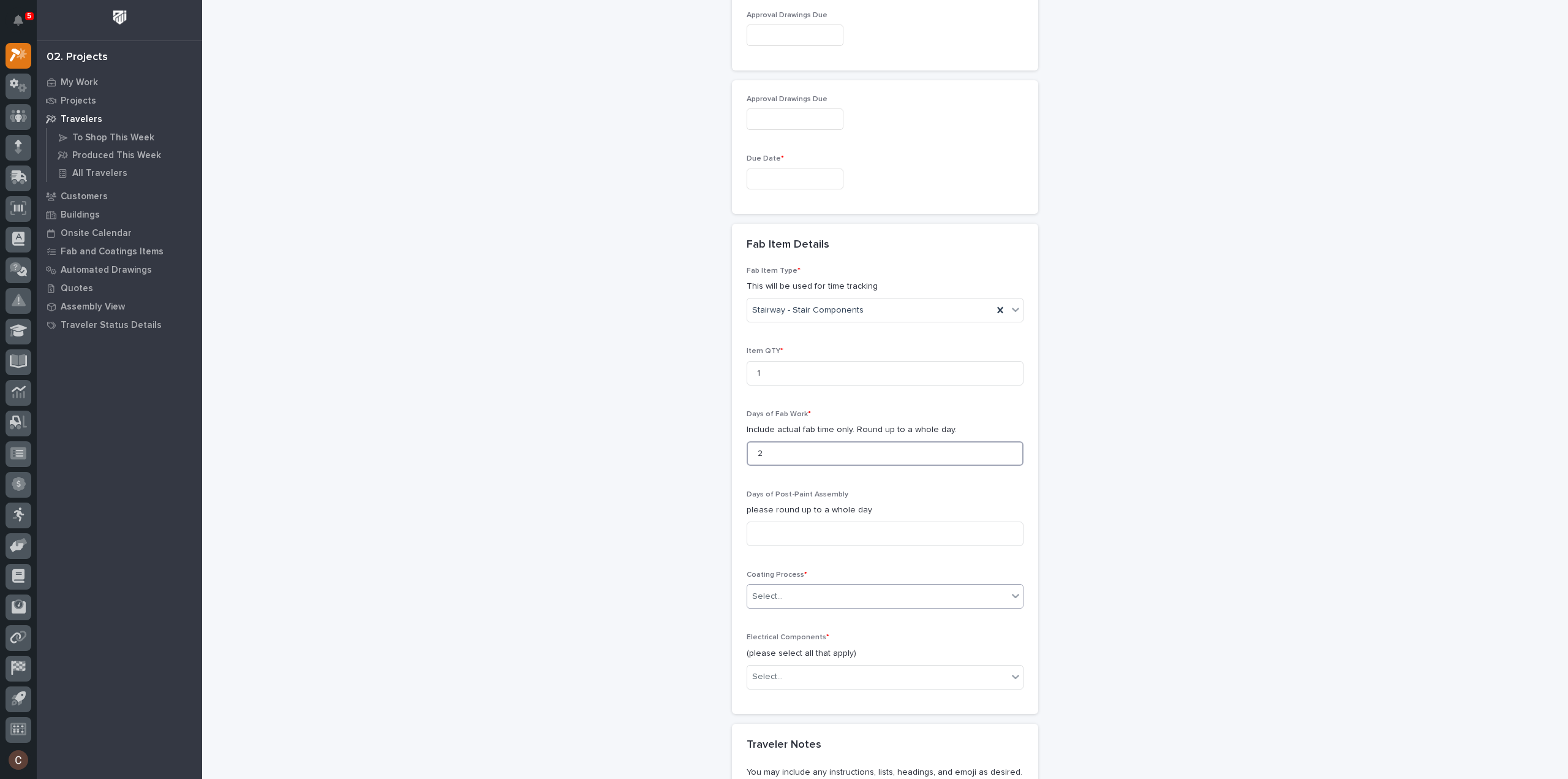
type input "2"
click at [803, 586] on div "Select..." at bounding box center [877, 596] width 260 height 20
click at [791, 614] on div "In-House Paint/Powder" at bounding box center [880, 614] width 276 height 21
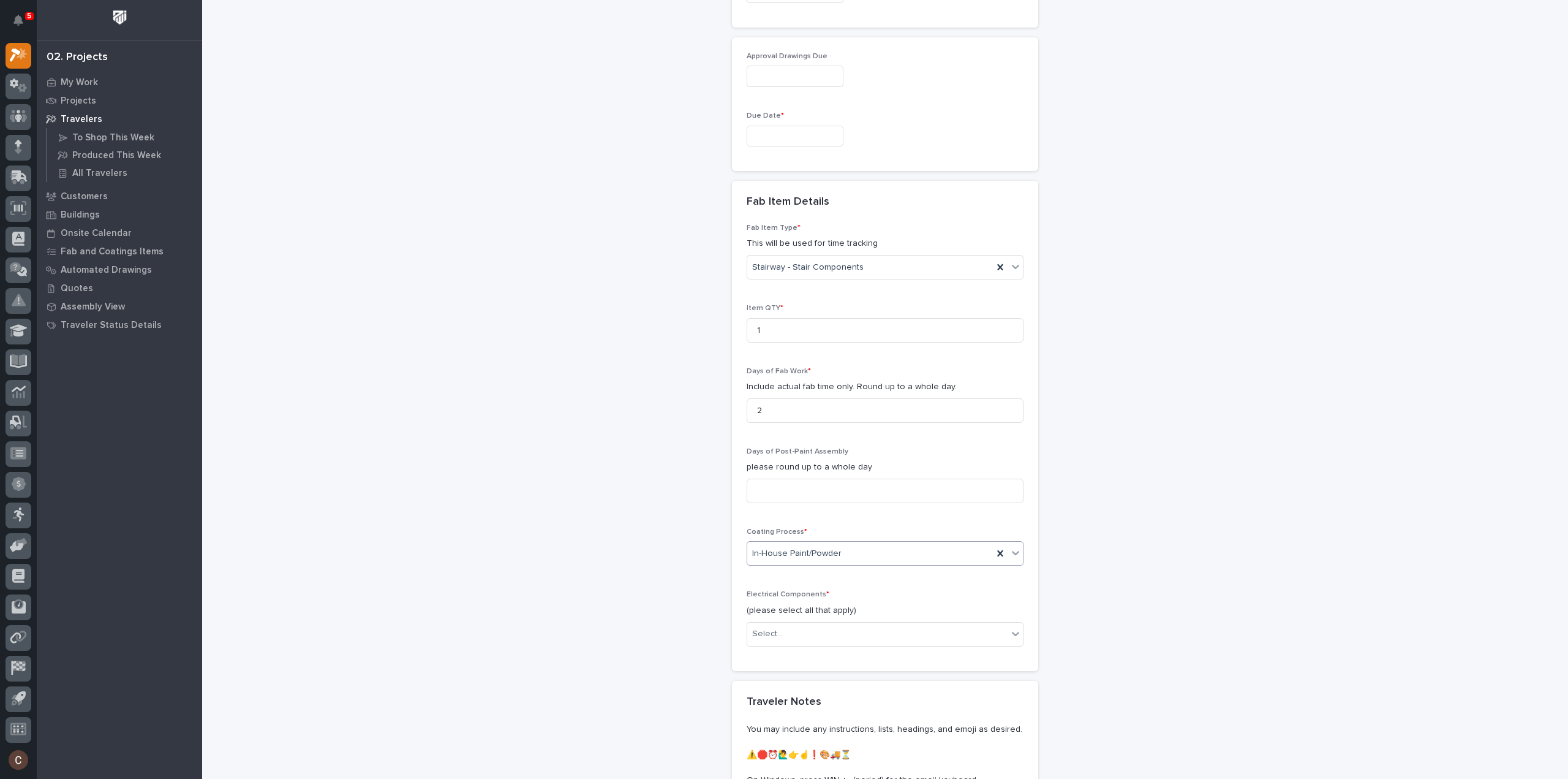
scroll to position [925, 0]
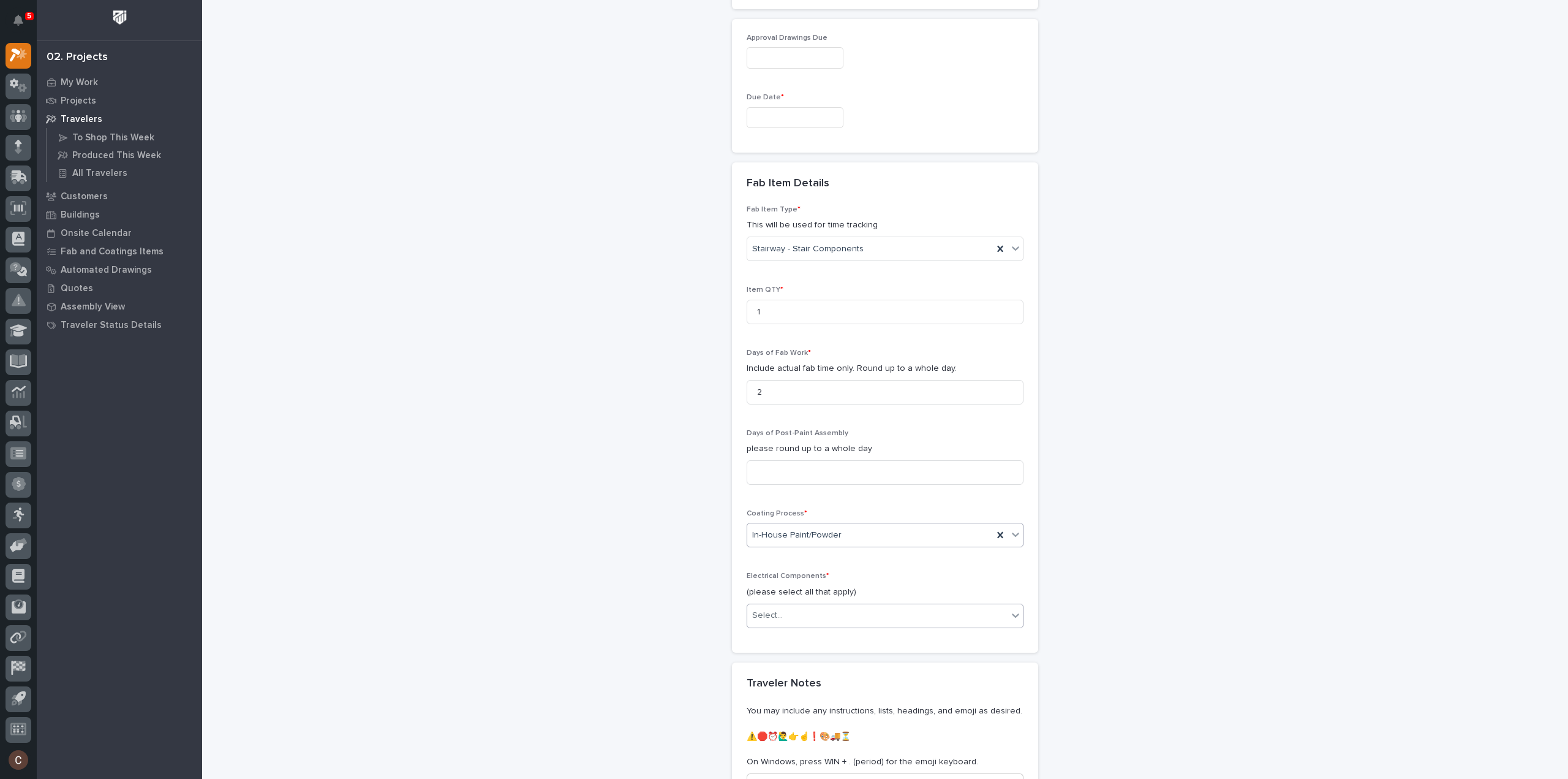
click at [787, 606] on div "Select..." at bounding box center [877, 616] width 260 height 20
click at [784, 609] on div "None" at bounding box center [880, 611] width 276 height 21
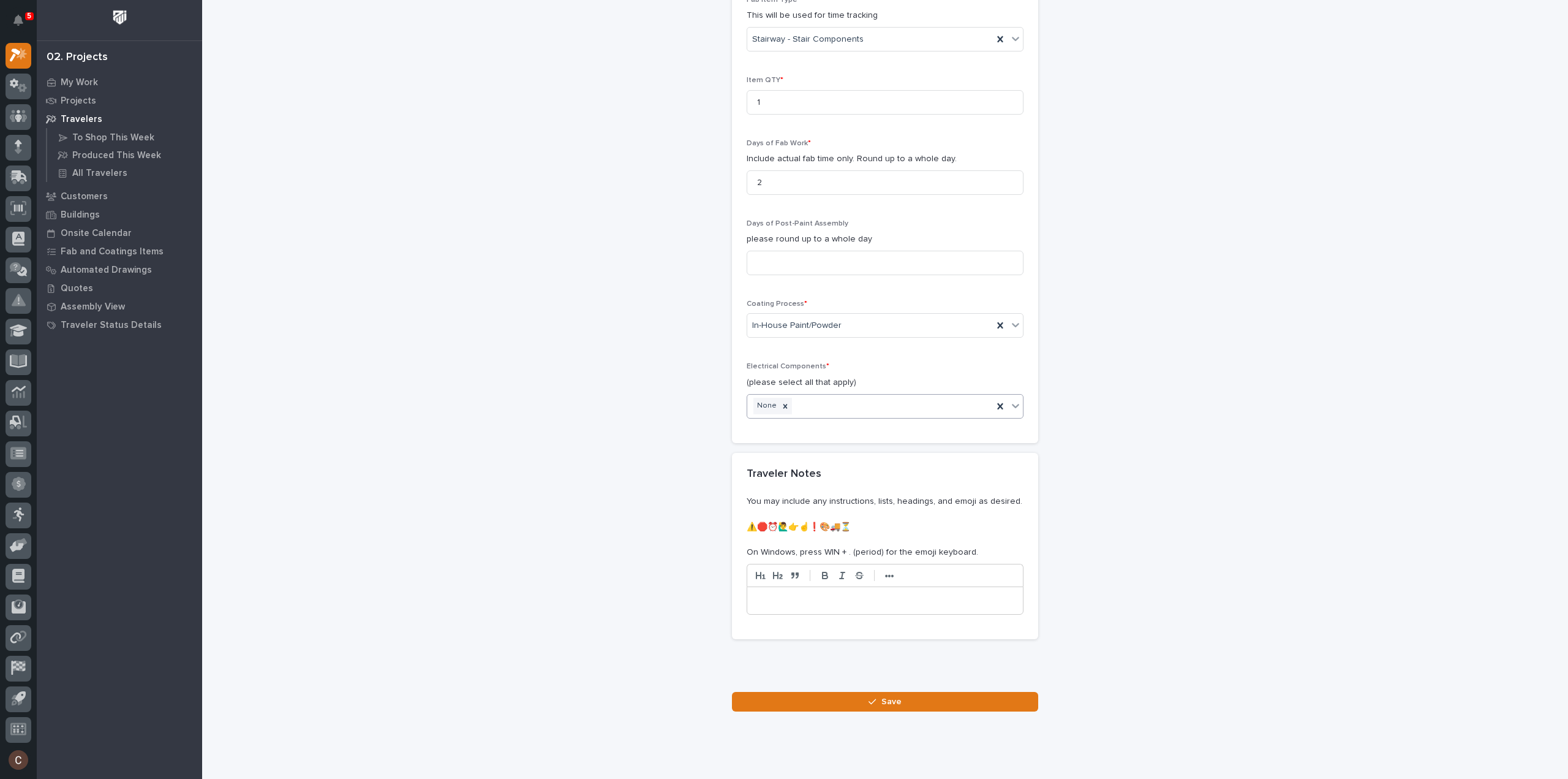
click at [869, 692] on button "Save" at bounding box center [885, 701] width 306 height 20
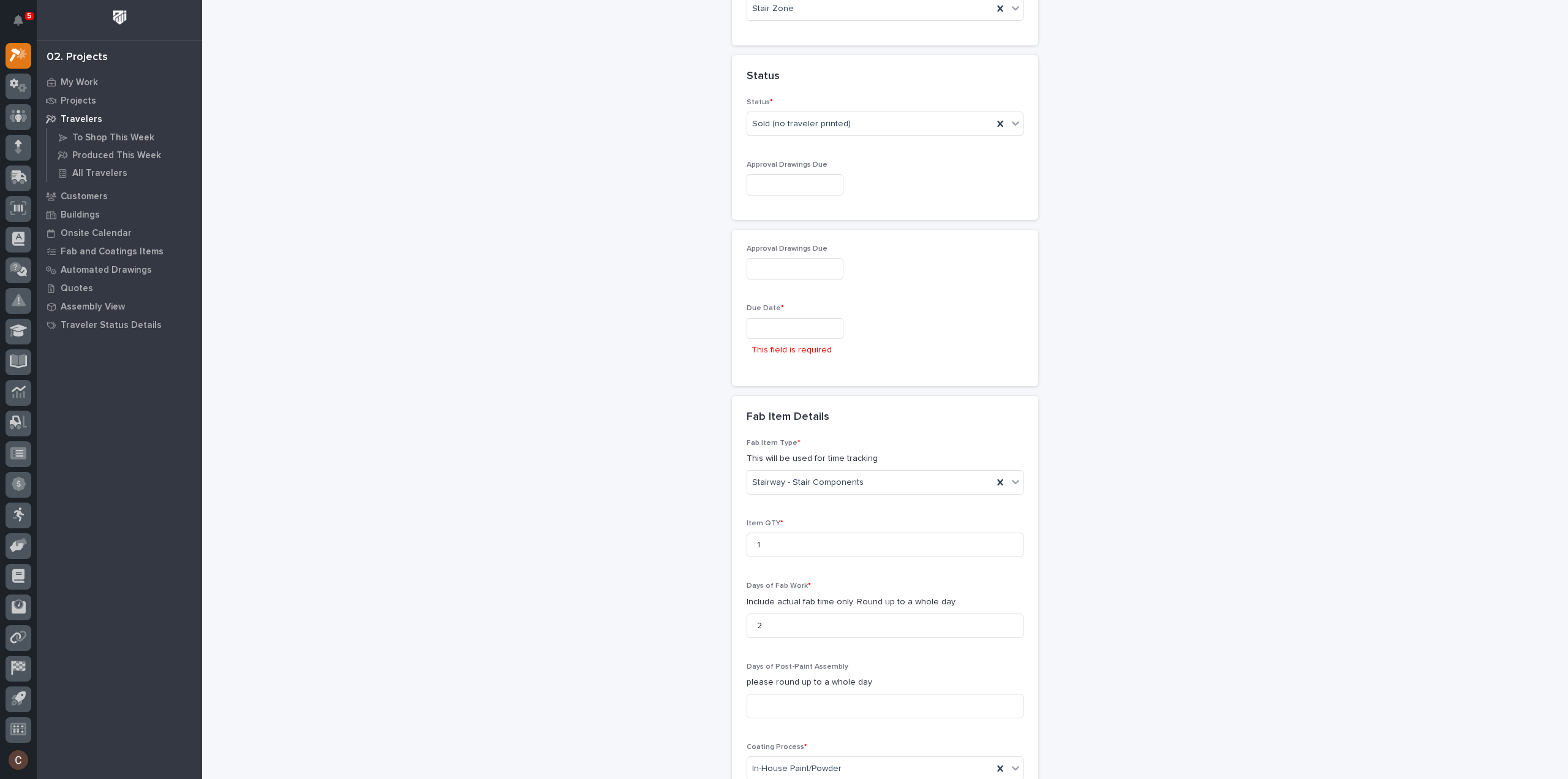
scroll to position [625, 0]
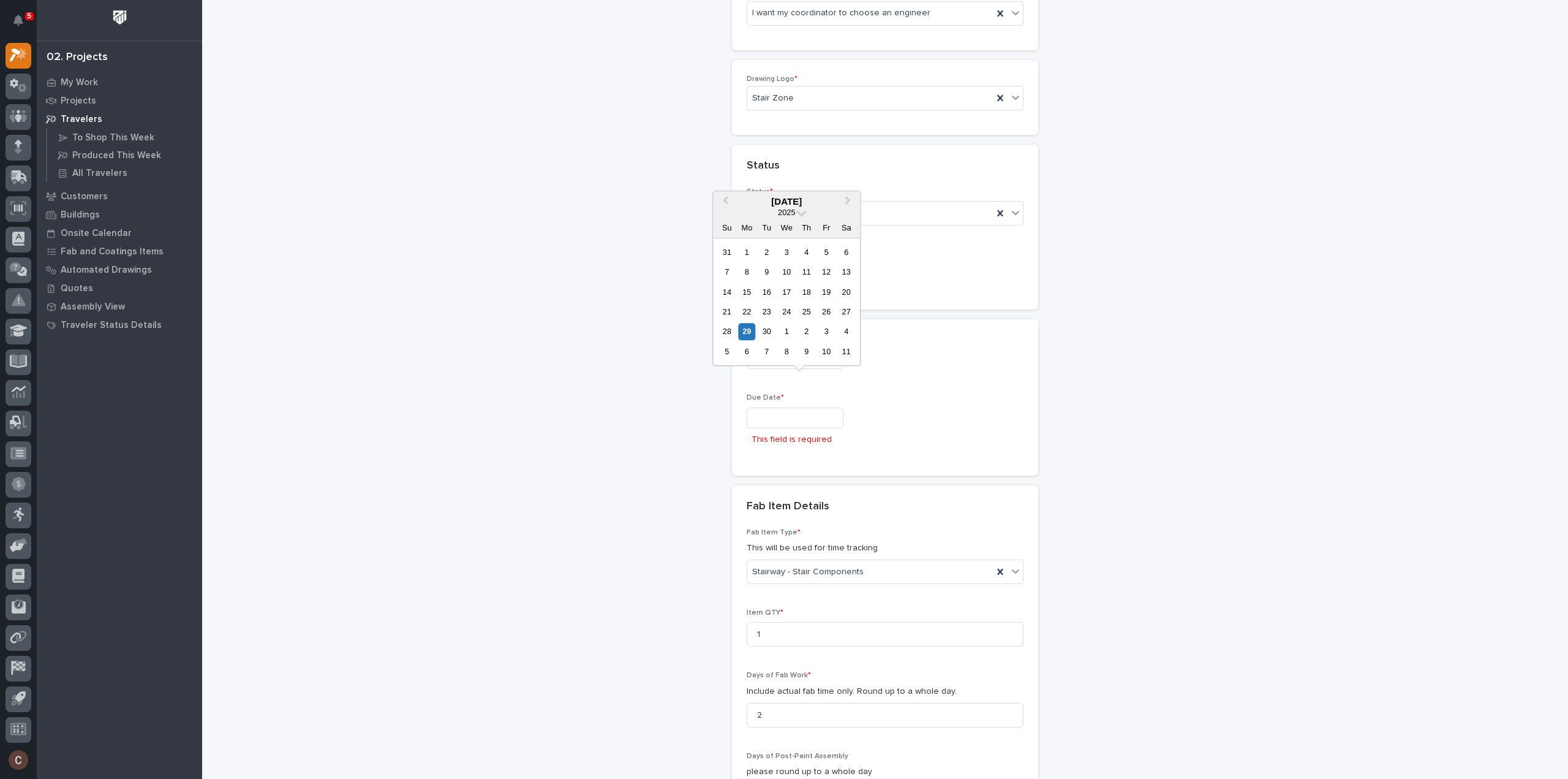
click at [791, 408] on input "text" at bounding box center [795, 418] width 97 height 21
click at [827, 347] on div "10" at bounding box center [826, 351] width 17 height 17
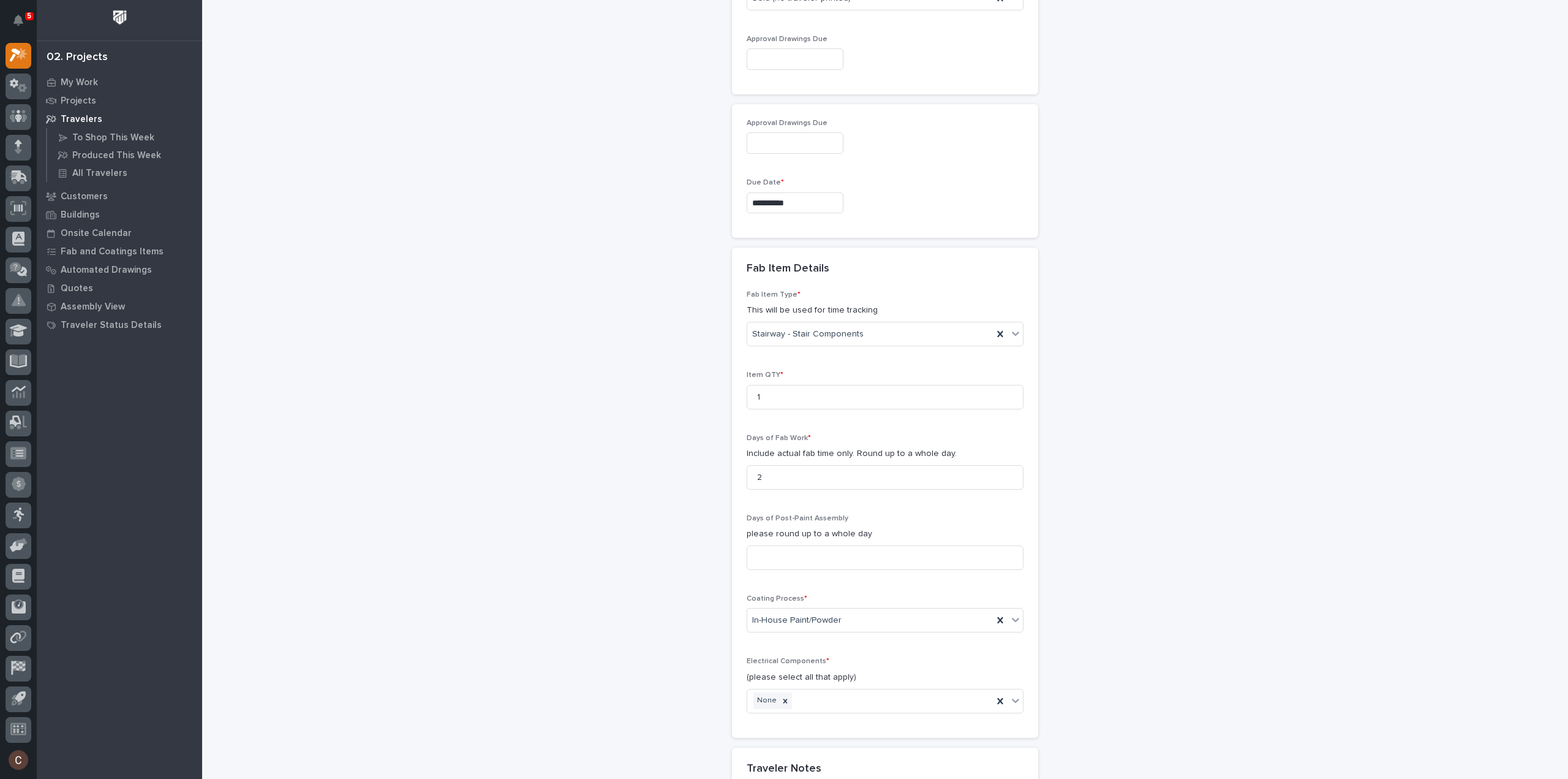
scroll to position [706, 0]
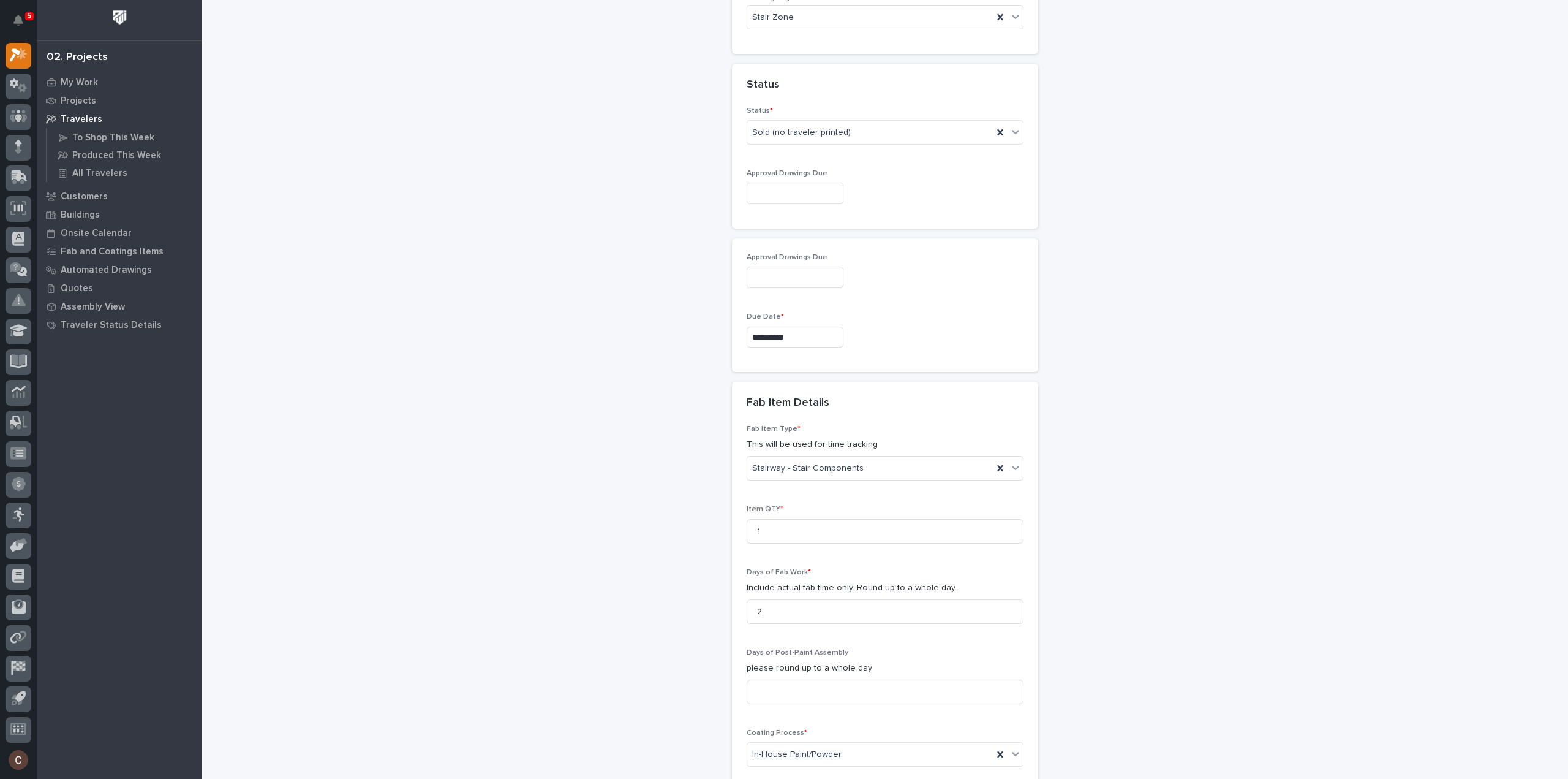
click at [803, 327] on input "**********" at bounding box center [795, 337] width 97 height 21
click at [744, 192] on div "6" at bounding box center [747, 191] width 17 height 17
type input "**********"
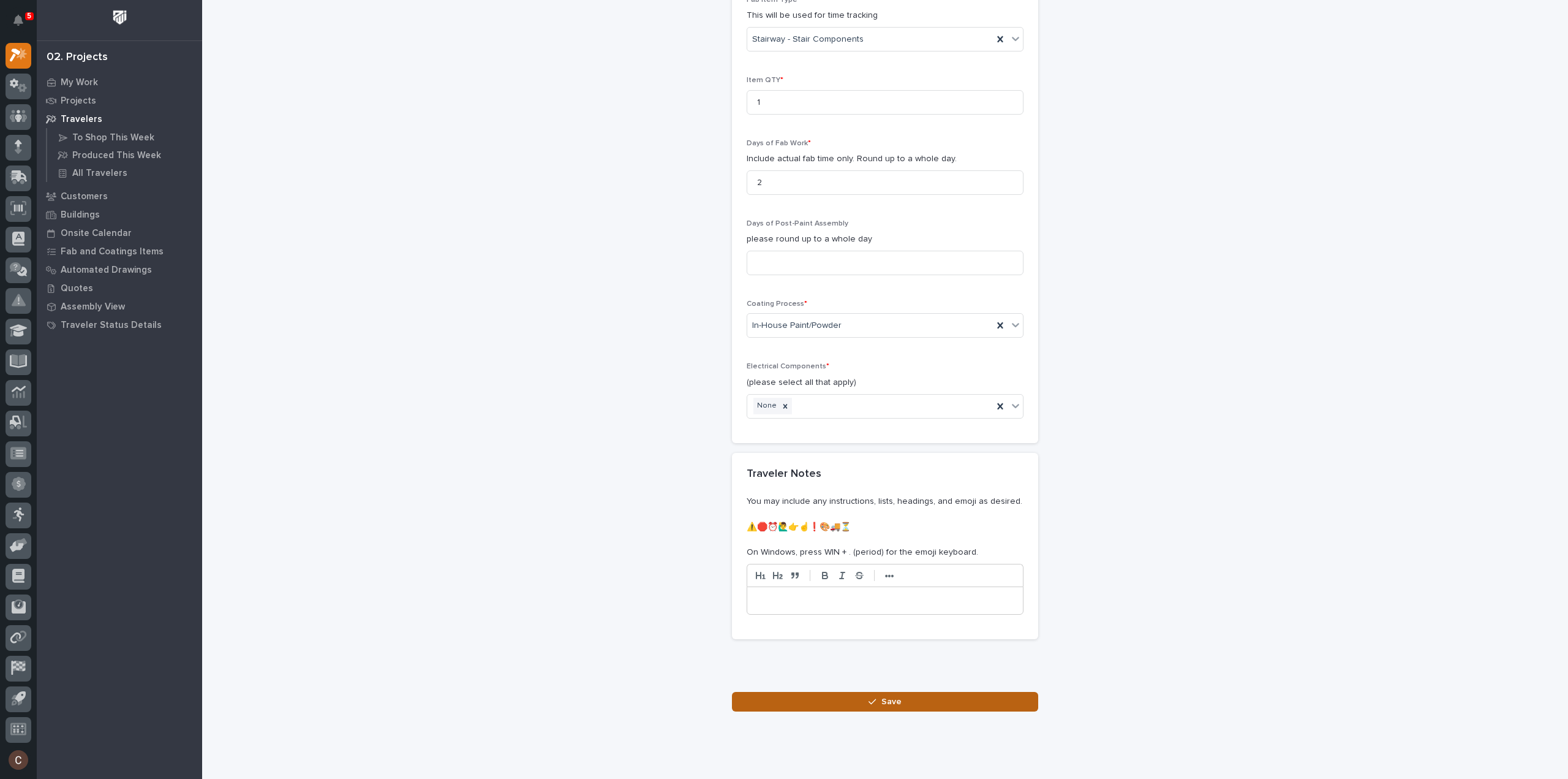
click at [942, 692] on button "Save" at bounding box center [885, 701] width 306 height 20
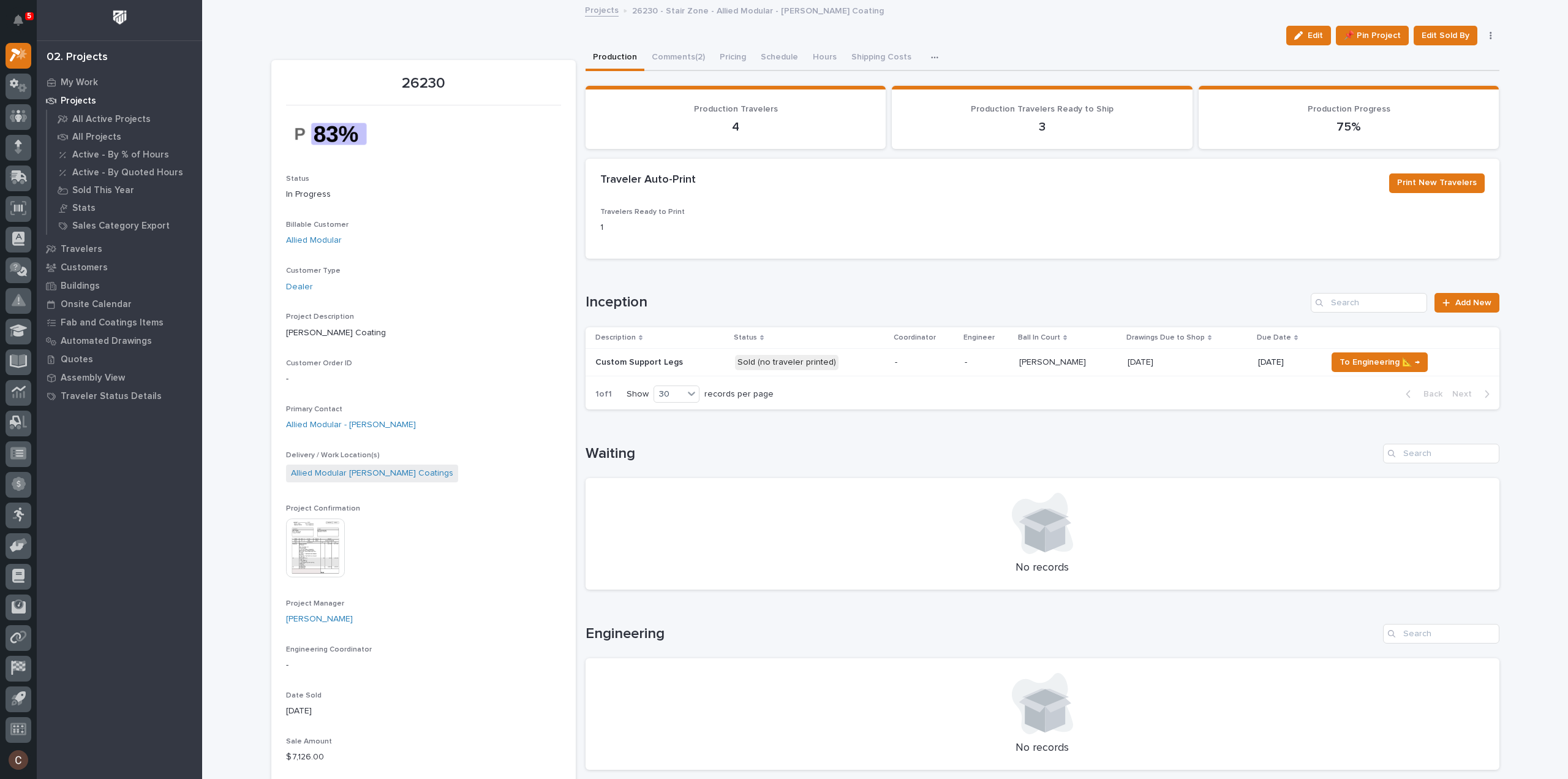
click at [860, 361] on p "Sold (no traveler printed)" at bounding box center [810, 362] width 150 height 15
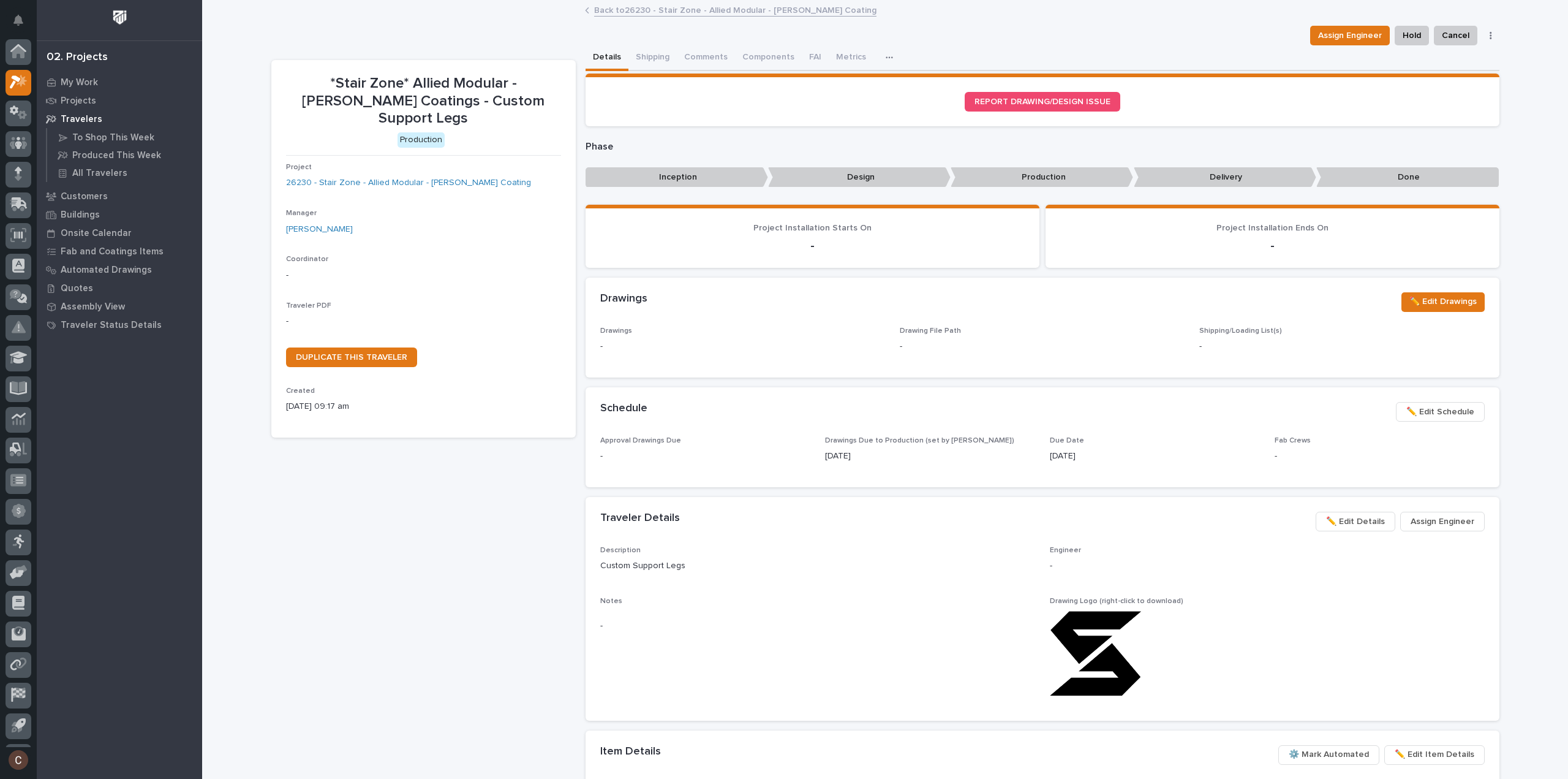
scroll to position [27, 0]
click at [701, 55] on button "Comments" at bounding box center [706, 58] width 58 height 25
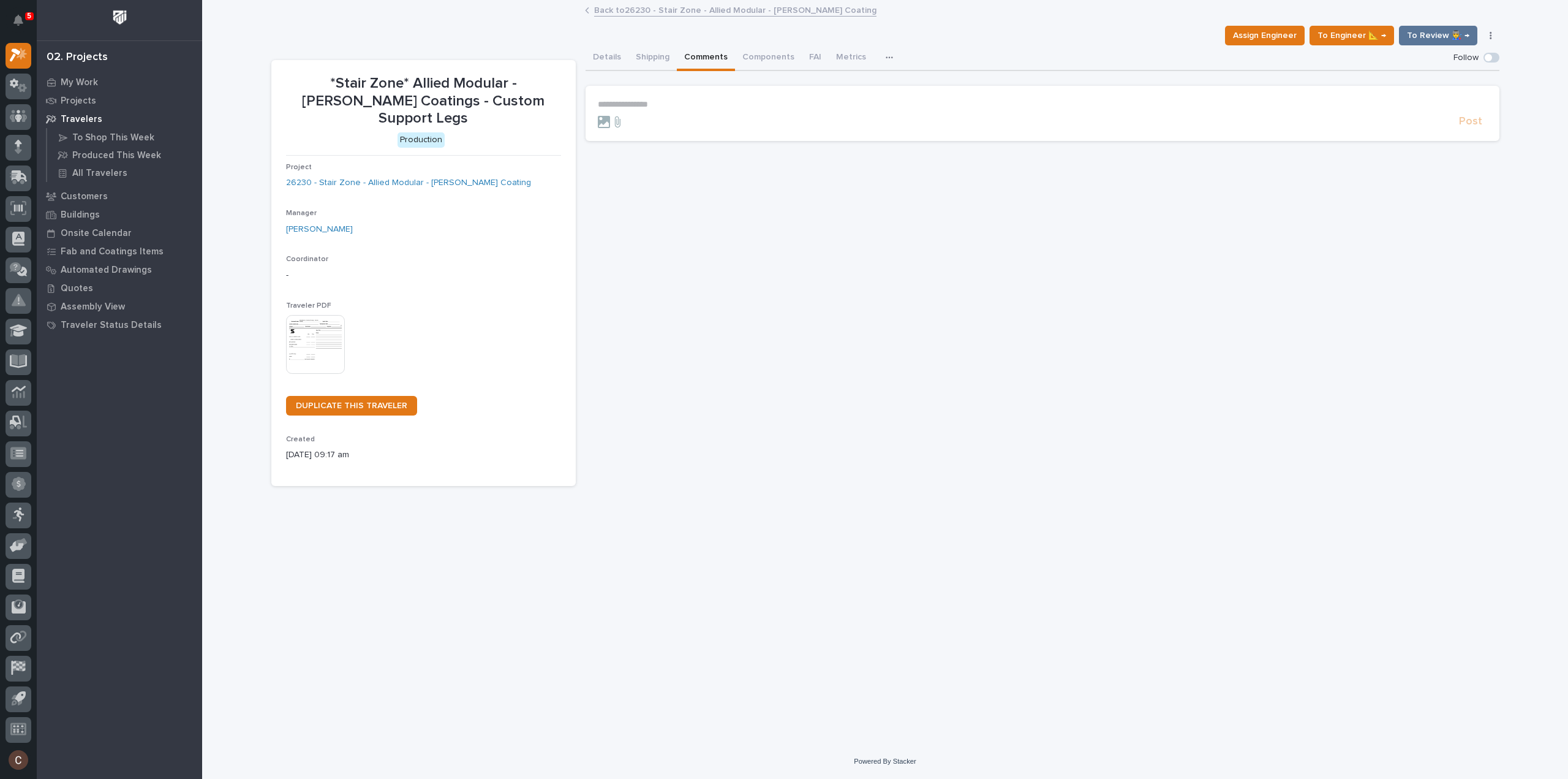
click at [667, 105] on p "**********" at bounding box center [1042, 104] width 889 height 10
click at [620, 121] on span "Ben Lee Miller" at bounding box center [671, 122] width 140 height 9
click at [686, 106] on p "**********" at bounding box center [1042, 105] width 889 height 12
click at [1471, 123] on span "Post" at bounding box center [1471, 127] width 23 height 14
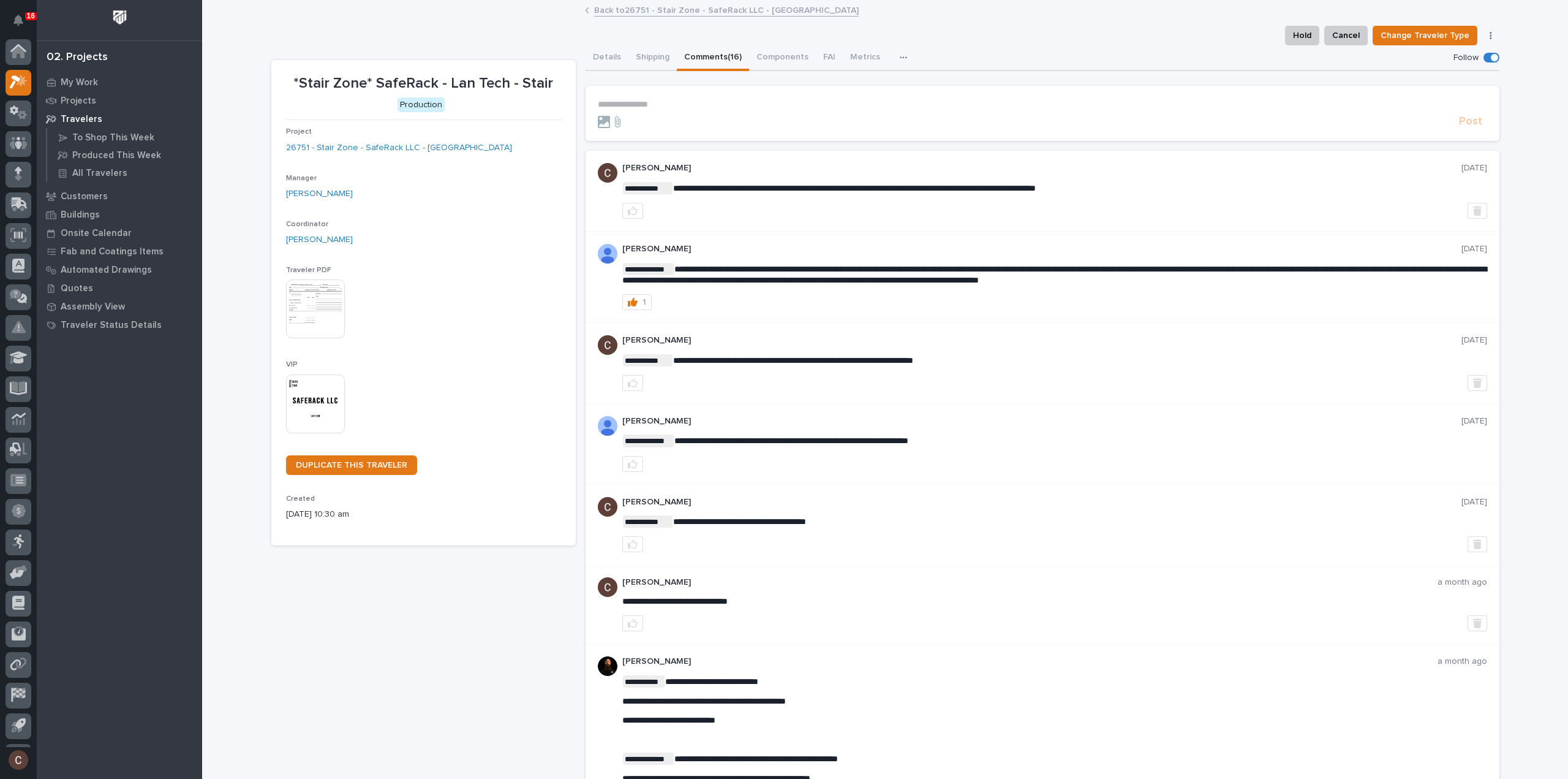
scroll to position [27, 0]
